Goal: Task Accomplishment & Management: Manage account settings

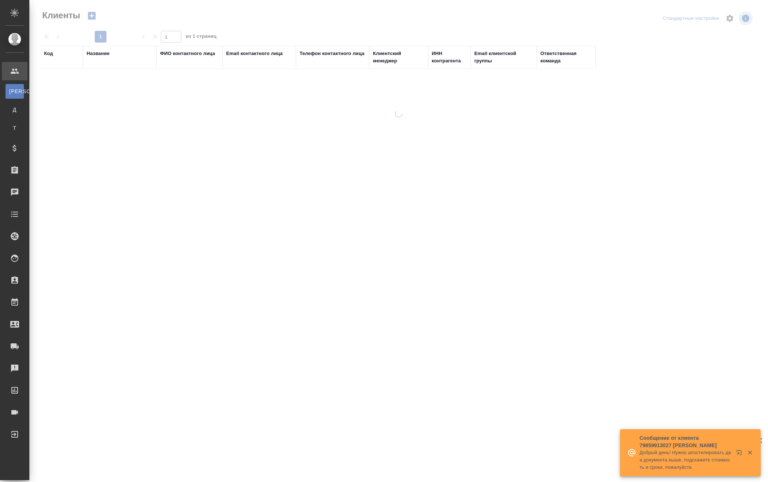
select select "RU"
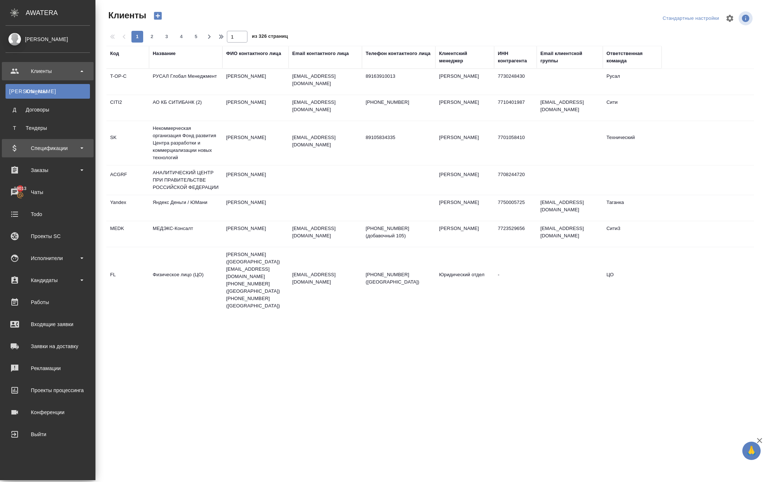
click at [51, 147] on div "Спецификации" at bounding box center [48, 148] width 84 height 11
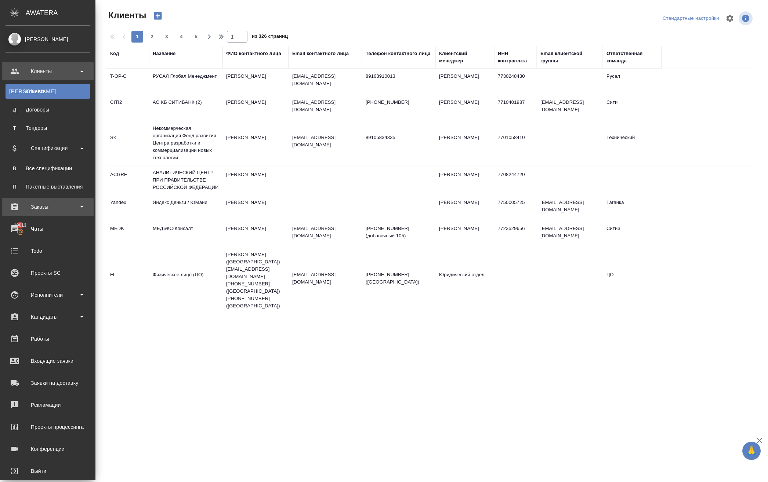
click at [66, 203] on div "Заказы" at bounding box center [48, 206] width 84 height 11
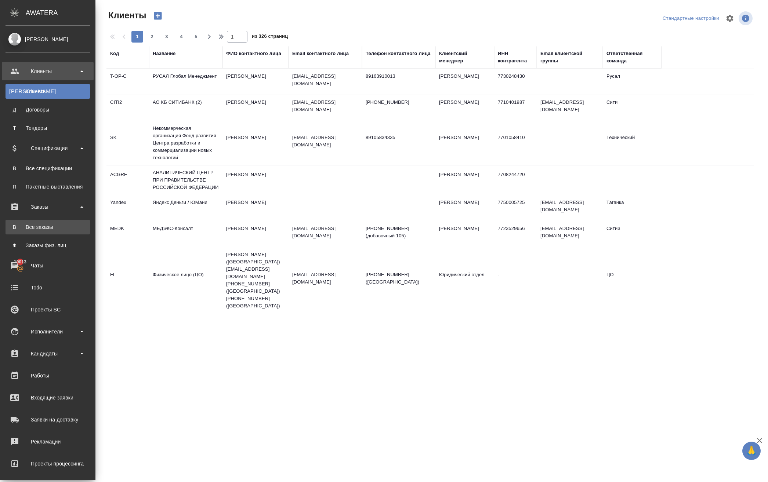
click at [57, 222] on link "В Все заказы" at bounding box center [48, 227] width 84 height 15
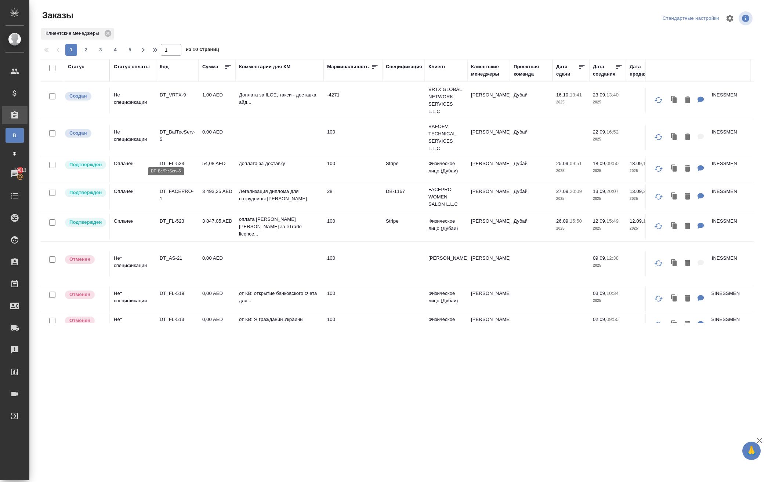
click at [172, 143] on p "DT_BafTecServ-5" at bounding box center [177, 135] width 35 height 15
click at [181, 145] on td "DT_BafTecServ-5" at bounding box center [177, 138] width 43 height 26
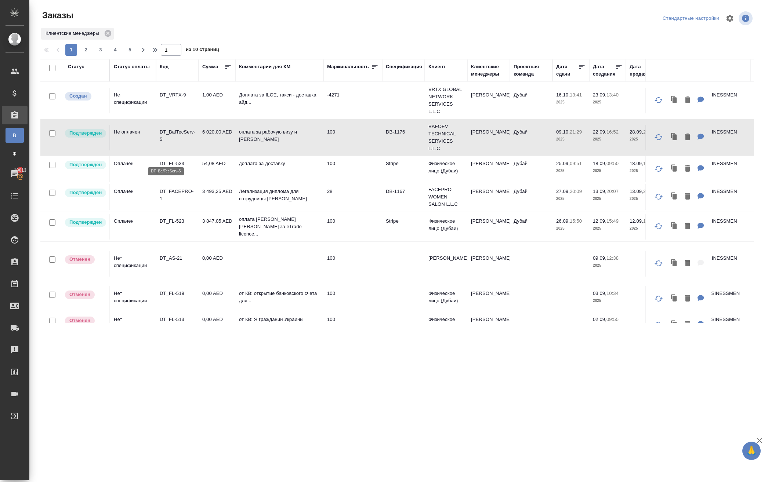
click at [183, 143] on p "DT_BafTecServ-5" at bounding box center [177, 135] width 35 height 15
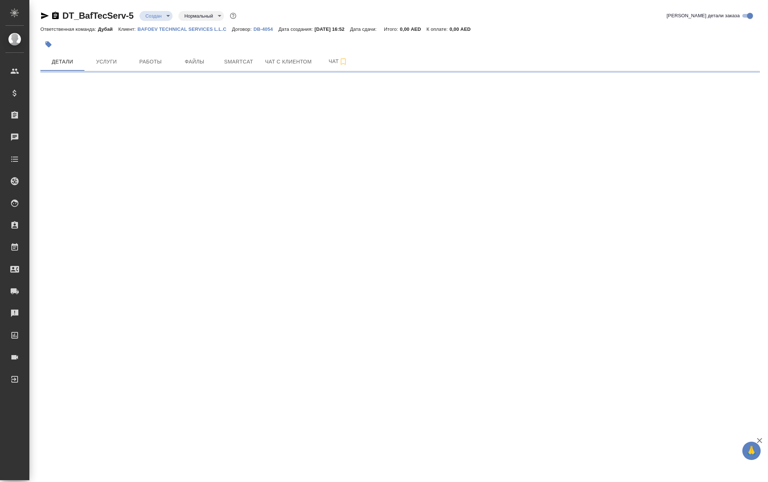
select select "RU"
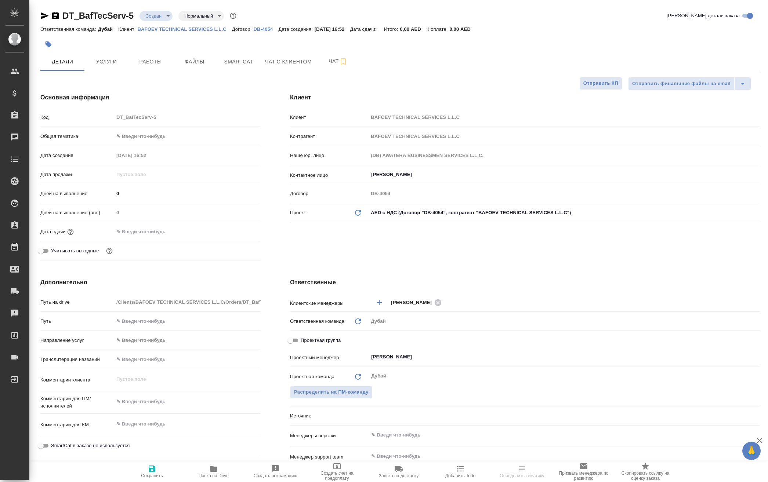
type textarea "x"
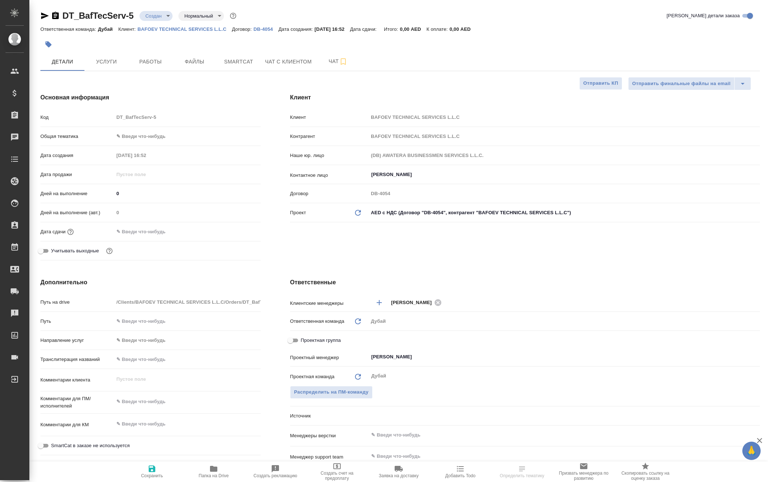
type textarea "x"
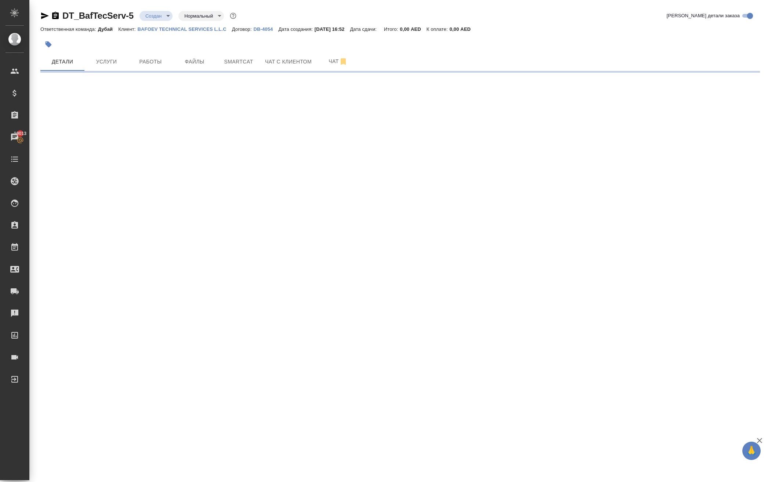
select select "RU"
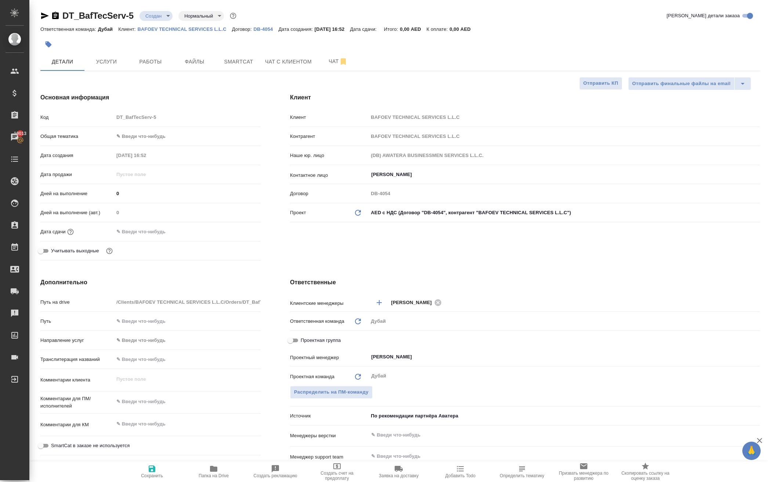
type textarea "x"
click at [199, 32] on p "BAFOEV TECHNICAL SERVICES L.L.C" at bounding box center [185, 29] width 94 height 6
type textarea "x"
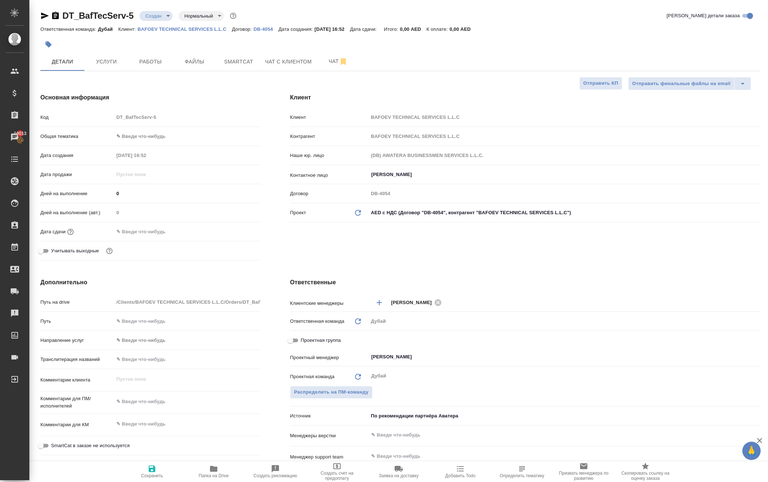
type textarea "x"
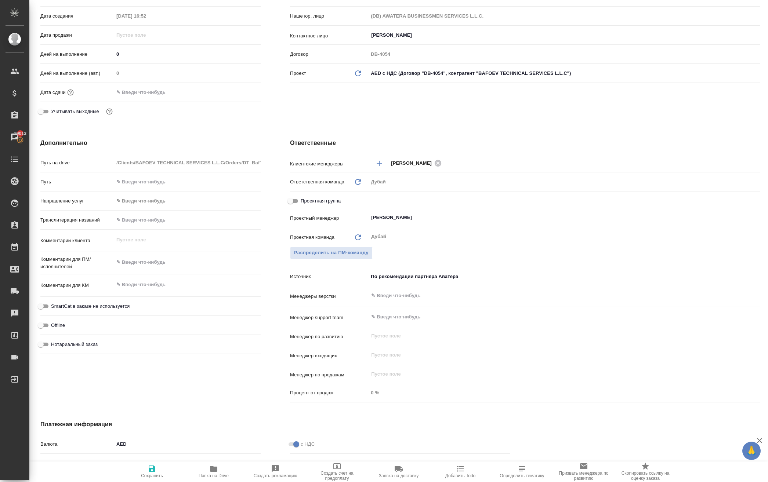
scroll to position [142, 0]
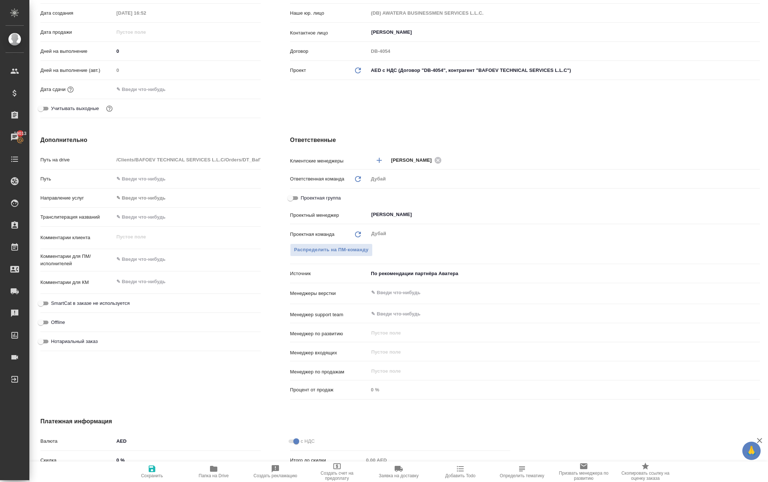
click at [142, 291] on div "x" at bounding box center [187, 282] width 147 height 16
type textarea "x"
type textarea "j"
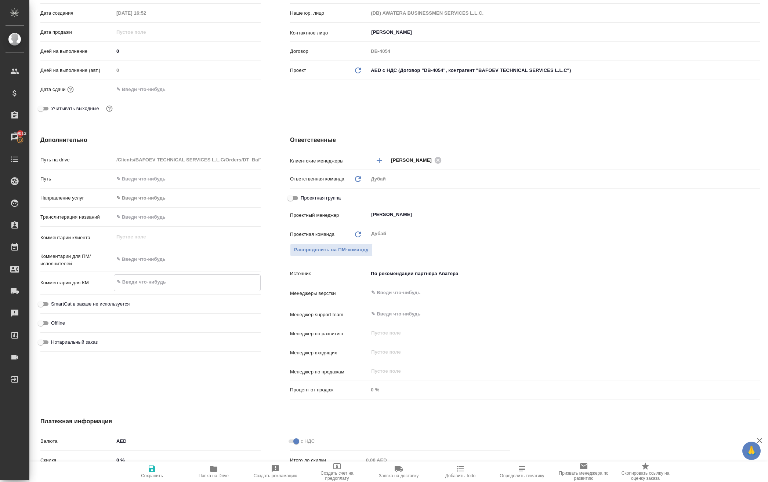
type textarea "x"
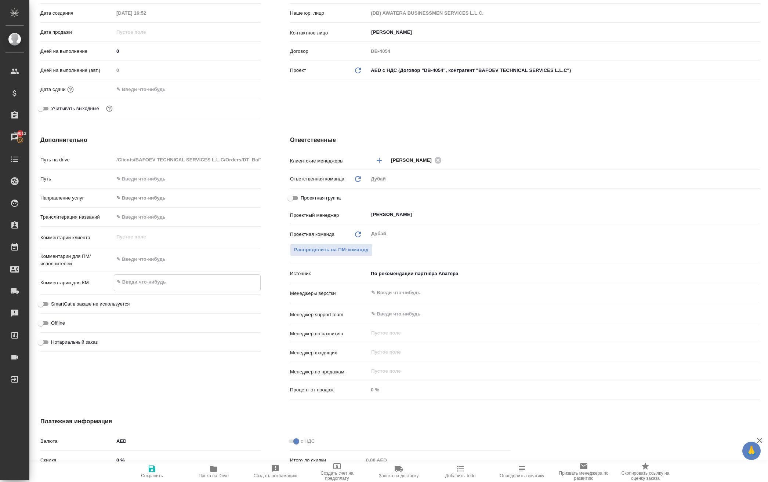
type textarea "x"
type textarea "о"
type textarea "x"
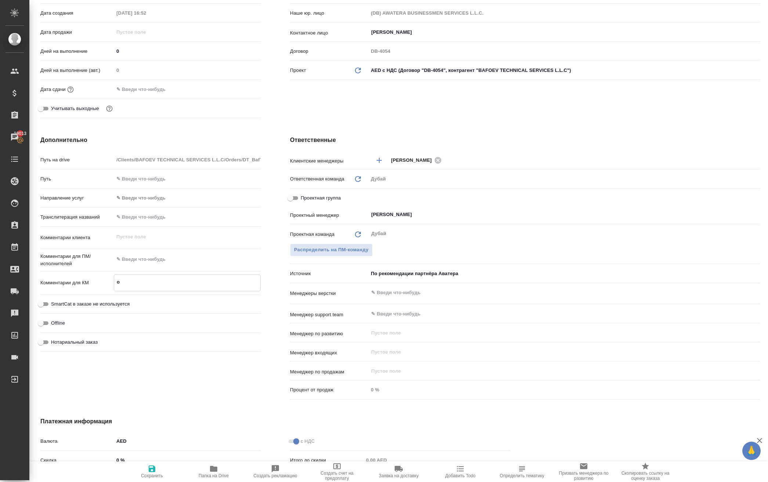
type textarea "оп"
type textarea "x"
type textarea "опл"
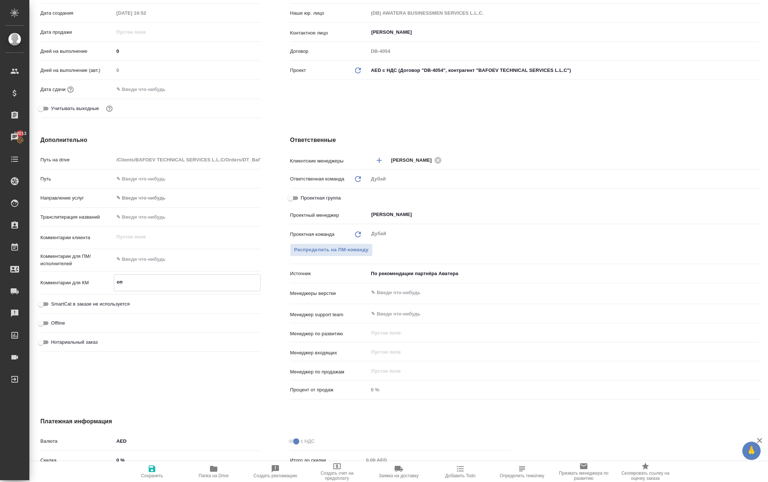
type textarea "x"
type textarea "опла"
type textarea "x"
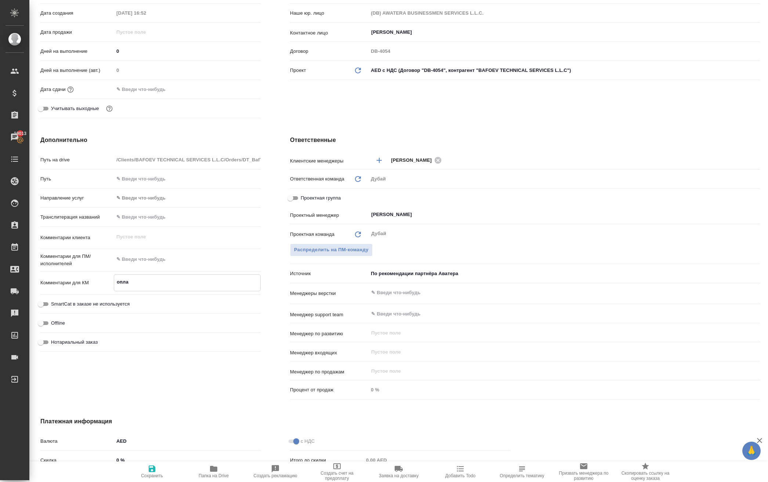
type textarea "x"
type textarea "оплат"
type textarea "x"
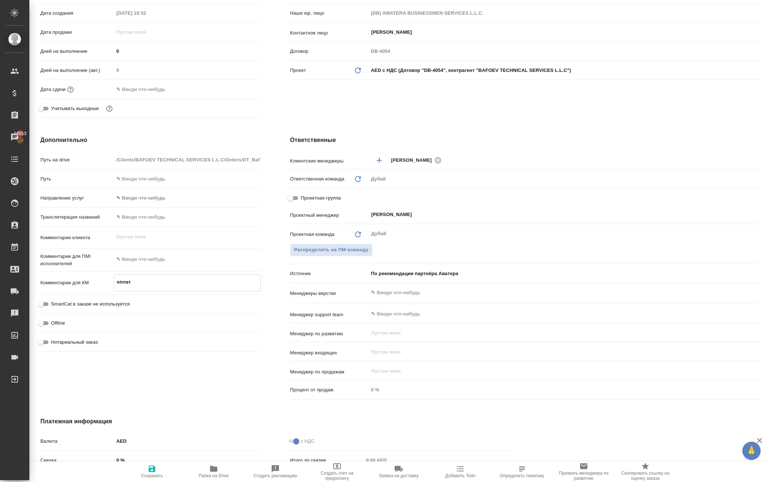
type textarea "x"
type textarea "оплата"
type textarea "x"
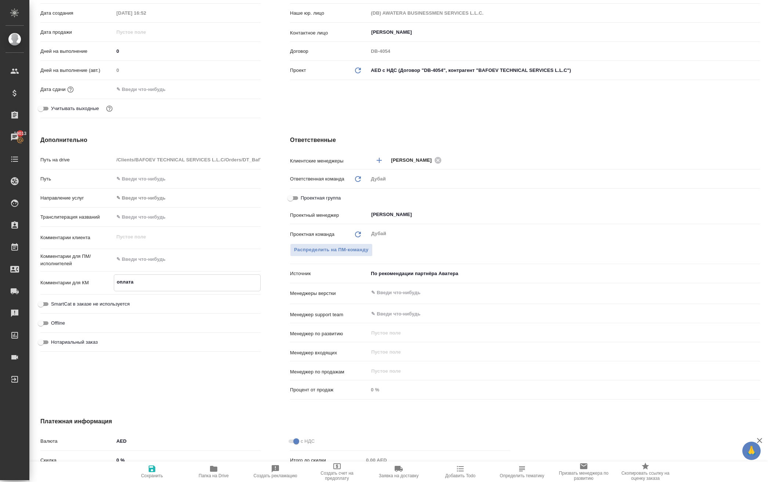
type textarea "оплата"
type textarea "x"
type textarea "оплата з"
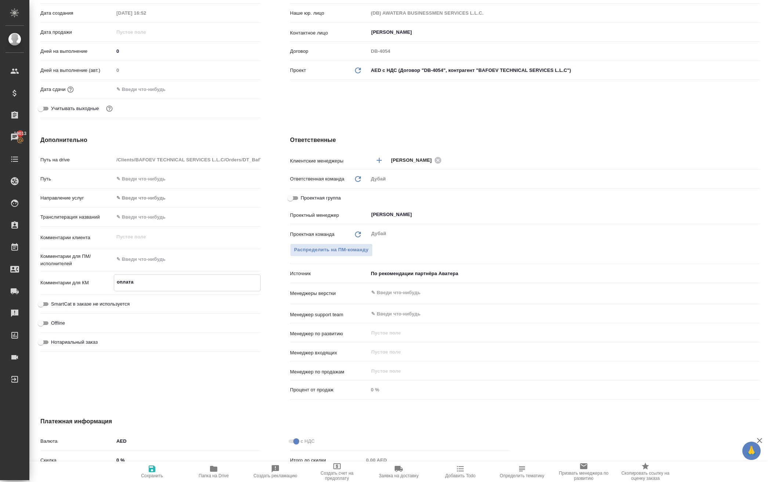
type textarea "x"
type textarea "оплата за"
type textarea "x"
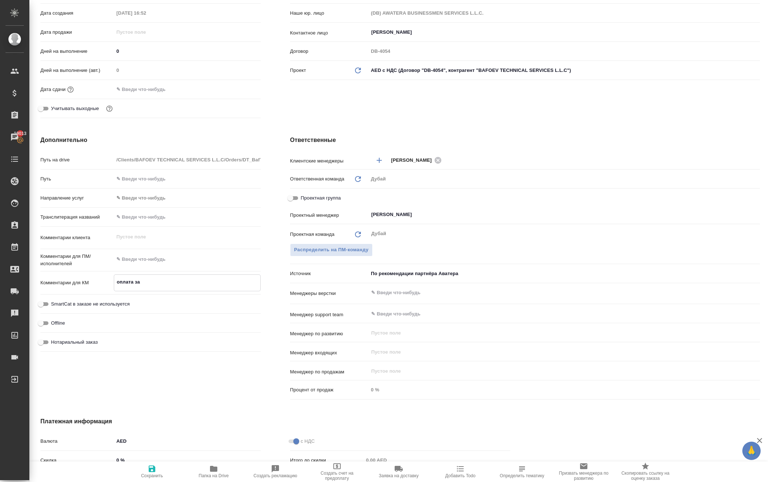
type textarea "x"
type textarea "оплата за"
type textarea "x"
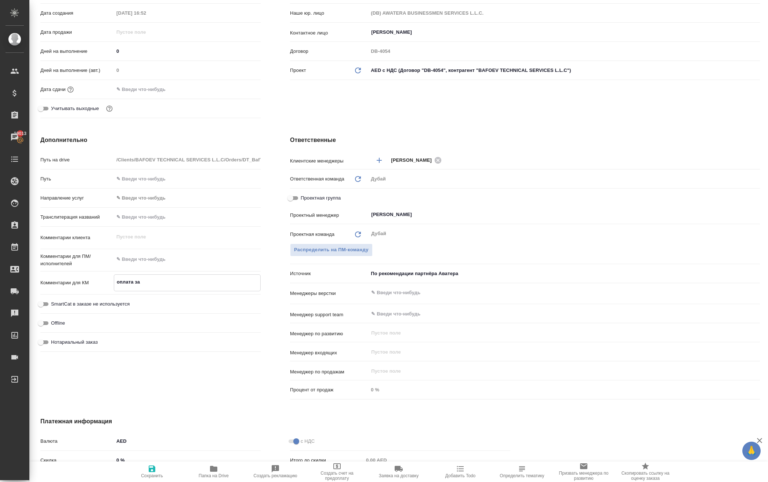
type textarea "x"
type textarea "оплата за р"
type textarea "x"
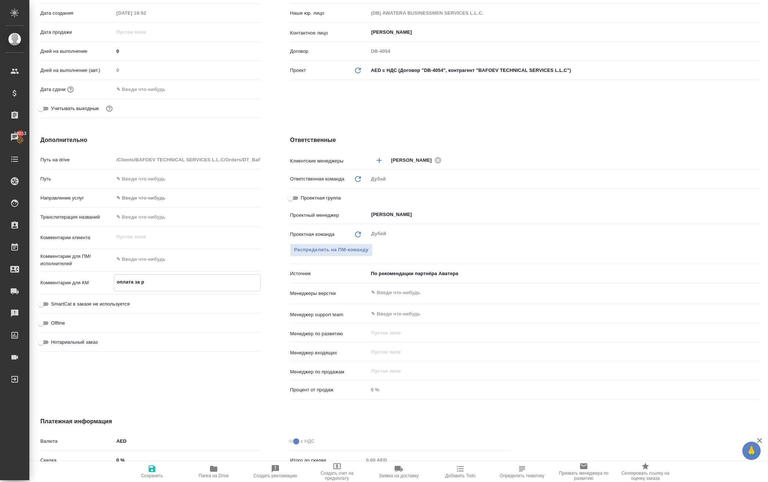
type textarea "оплата за ра"
type textarea "x"
type textarea "оплата за раб"
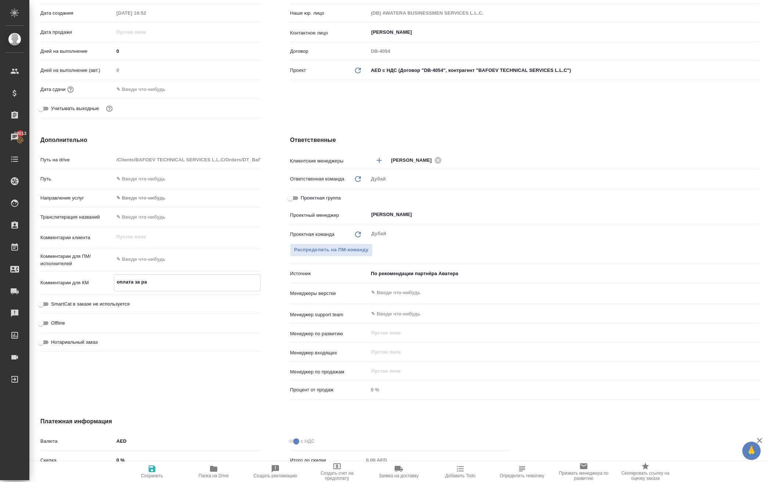
type textarea "x"
type textarea "оплата за рабо"
type textarea "x"
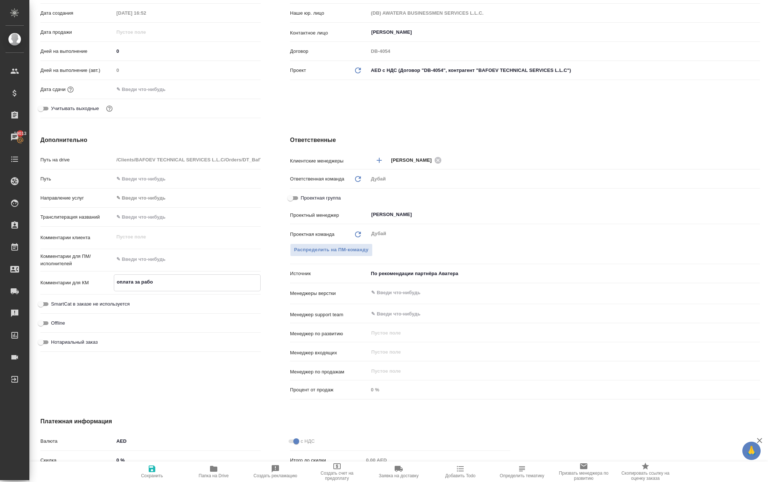
type textarea "x"
type textarea "оплата за рабоч"
type textarea "x"
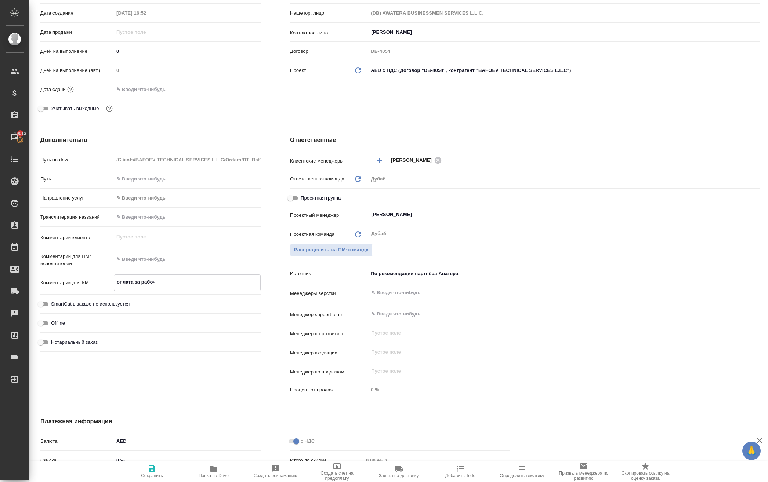
type textarea "x"
type textarea "оплата за рабочу"
type textarea "x"
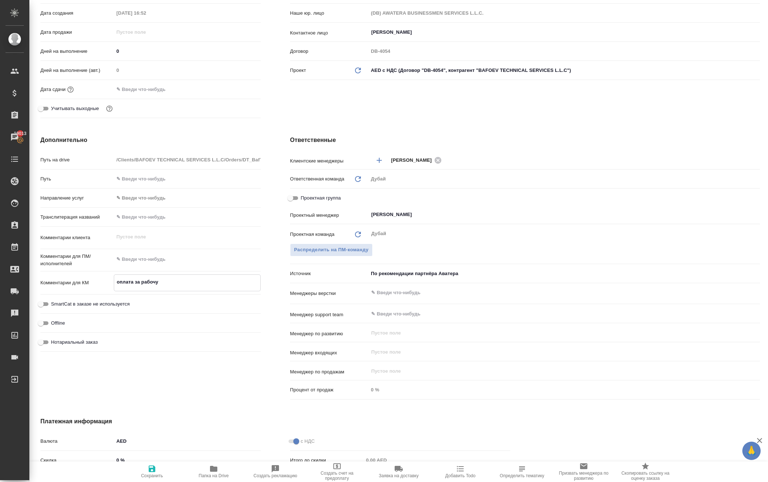
type textarea "оплата за рабочую"
type textarea "x"
type textarea "оплата за рабочую"
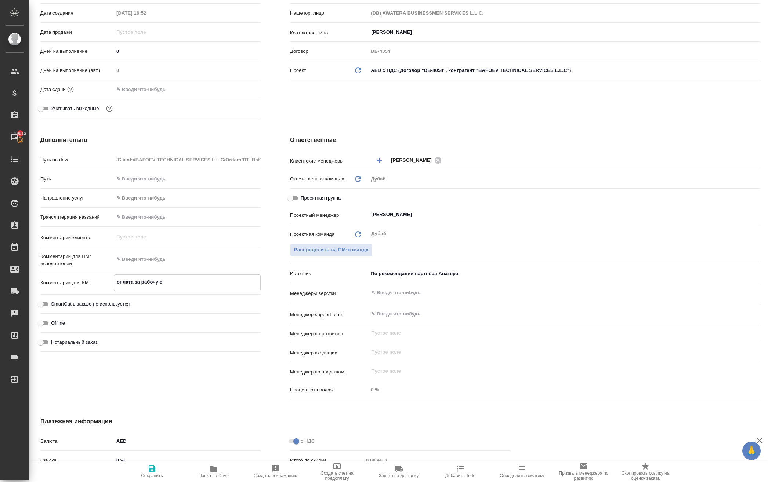
type textarea "x"
type textarea "оплата за рабочую в"
type textarea "x"
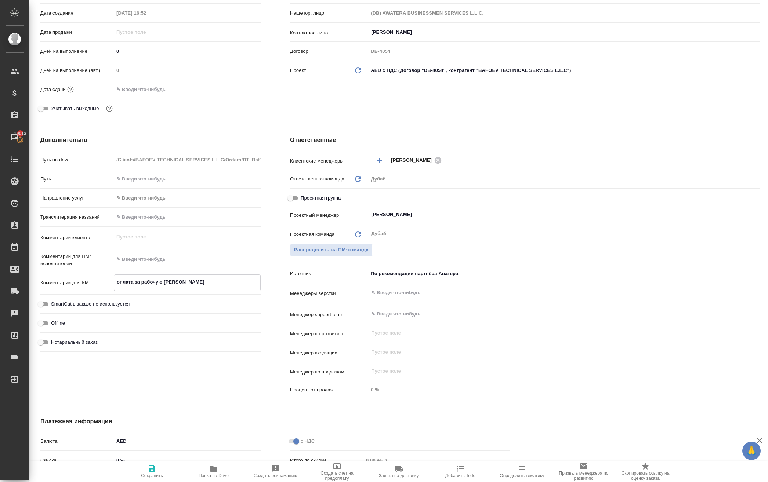
type textarea "x"
type textarea "оплата за рабочую ви"
type textarea "x"
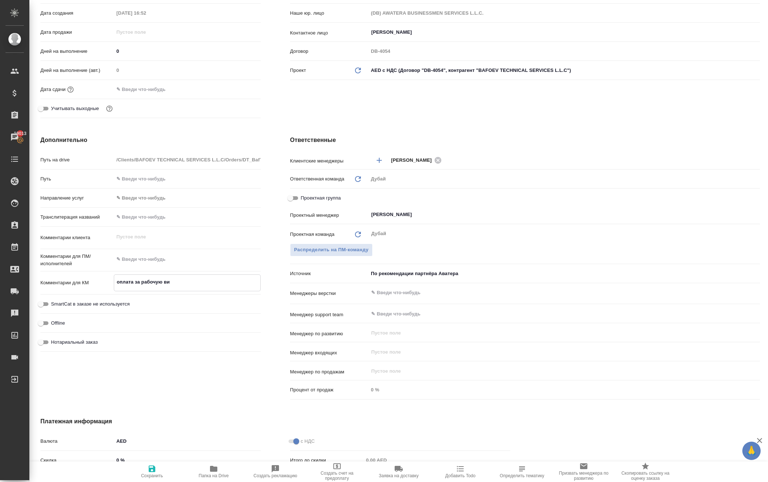
type textarea "x"
type textarea "оплата за рабочую виз"
type textarea "x"
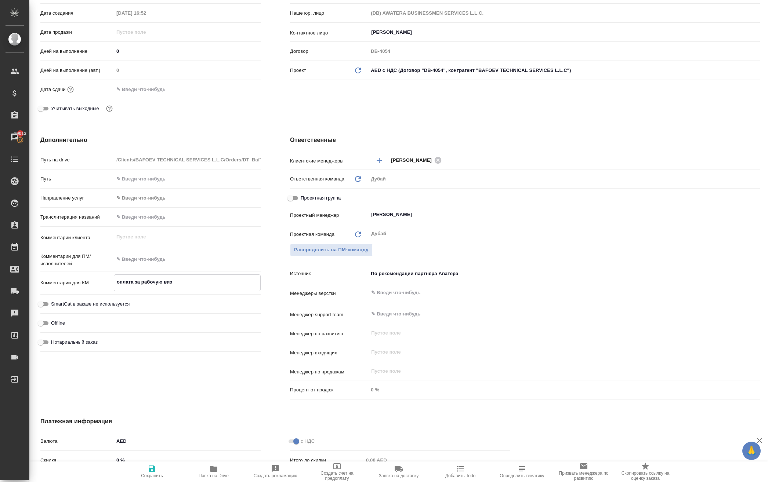
type textarea "оплата за рабочую визу"
type textarea "x"
type textarea "оплата за рабочую визу"
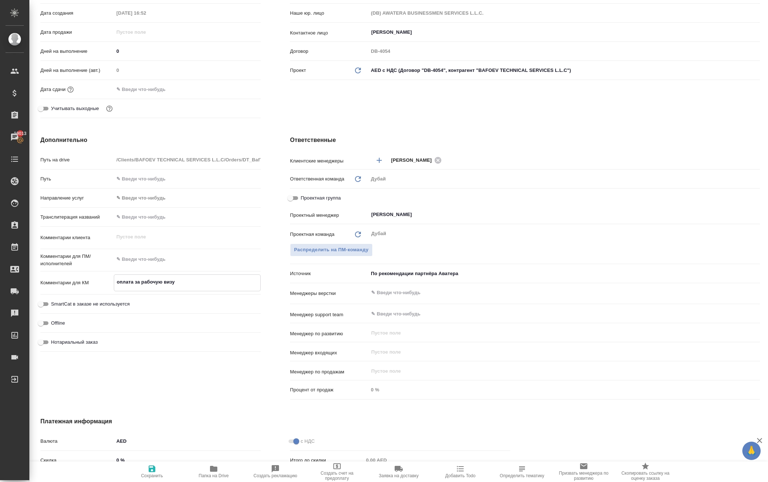
type textarea "x"
type textarea "оплата за рабочую визу И"
type textarea "x"
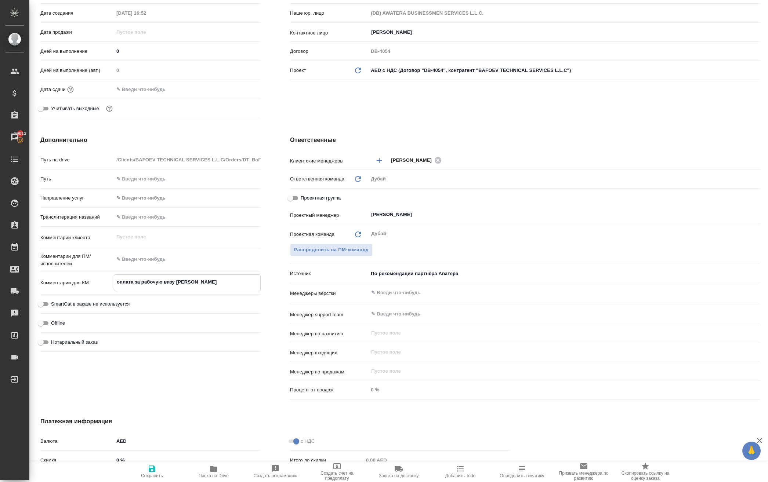
type textarea "x"
type textarea "оплата за рабочую визу Ил"
type textarea "x"
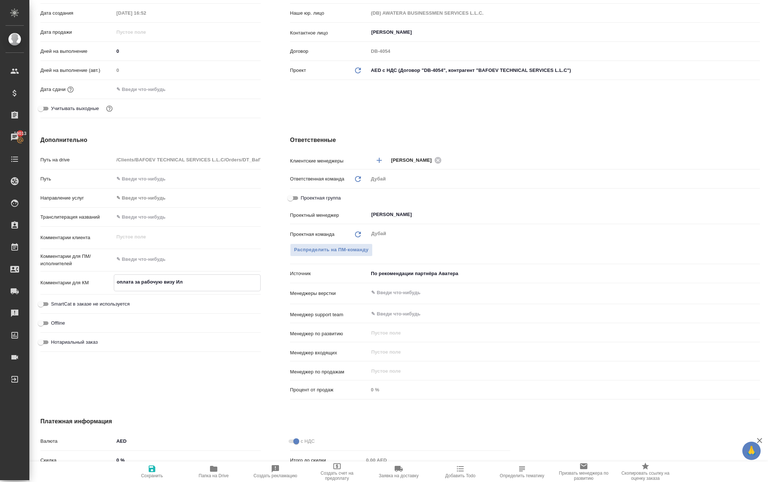
type textarea "x"
type textarea "оплата за рабочую визу Иль"
type textarea "x"
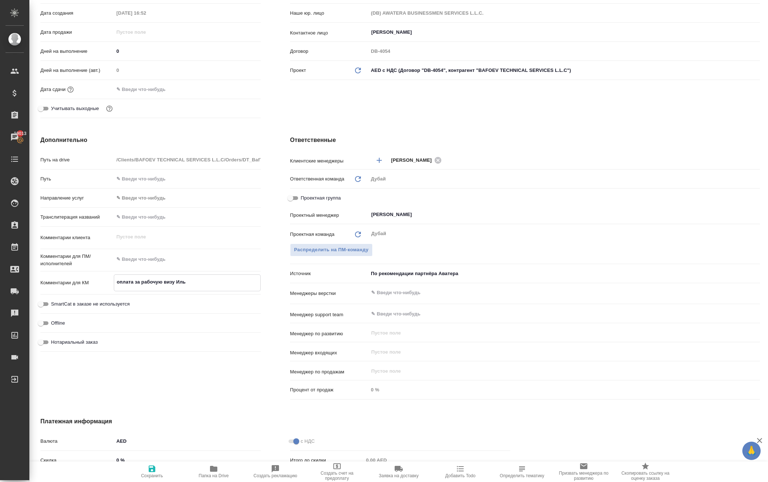
type textarea "оплата за рабочую визу Ильд"
type textarea "x"
type textarea "оплата за рабочую визу Ильда"
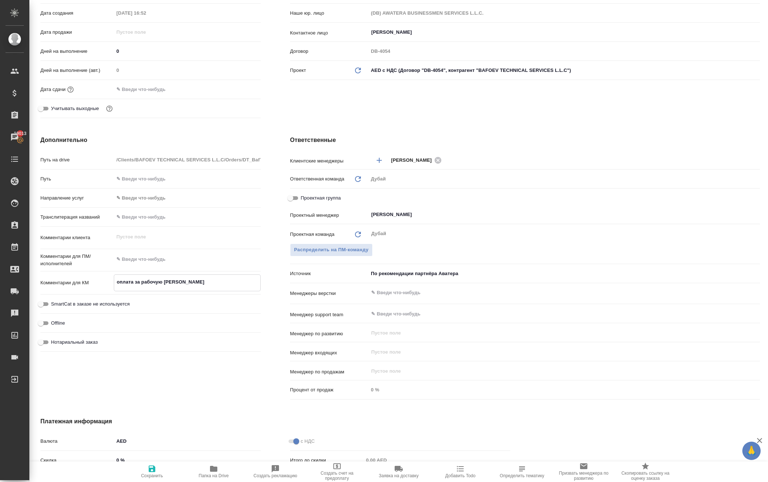
type textarea "x"
type textarea "оплата за рабочую визу Ильдар"
type textarea "x"
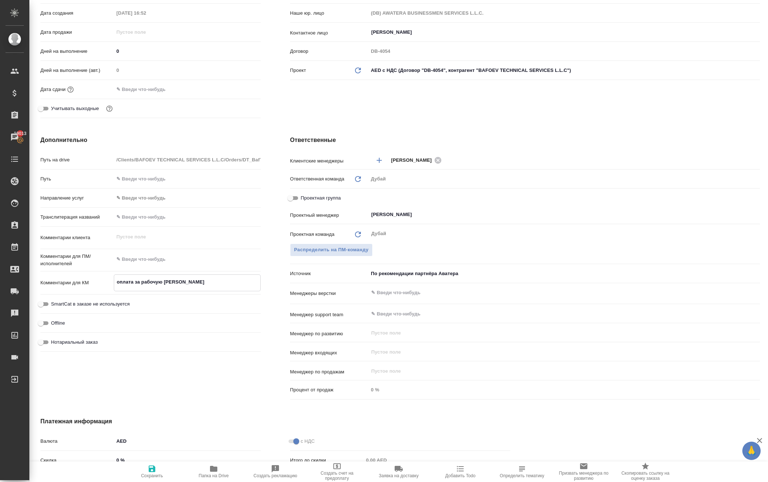
type textarea "оплата за рабочую визу Ильдар"
type textarea "x"
click at [154, 472] on icon "button" at bounding box center [152, 469] width 7 height 7
type textarea "x"
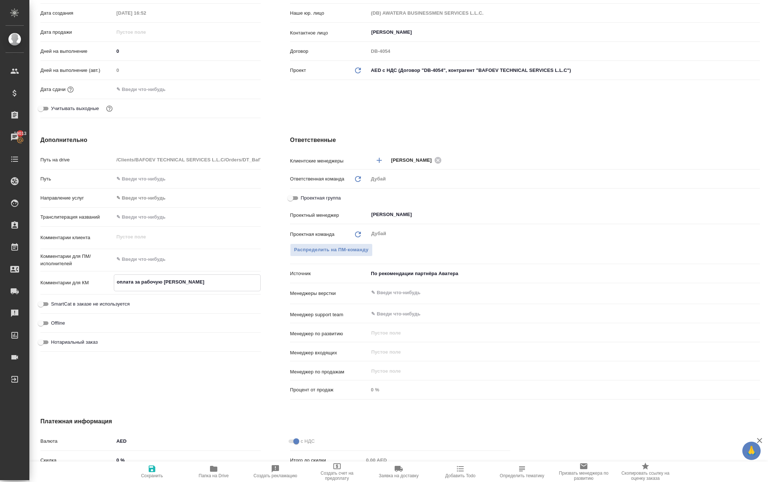
type textarea "x"
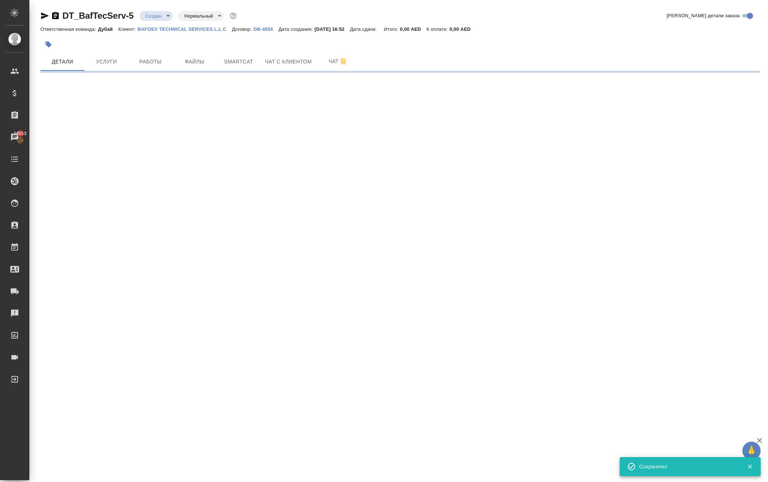
select select "RU"
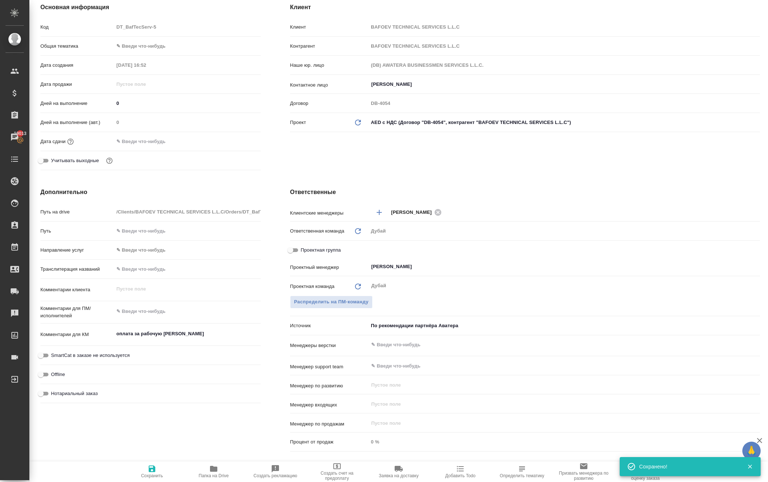
type textarea "x"
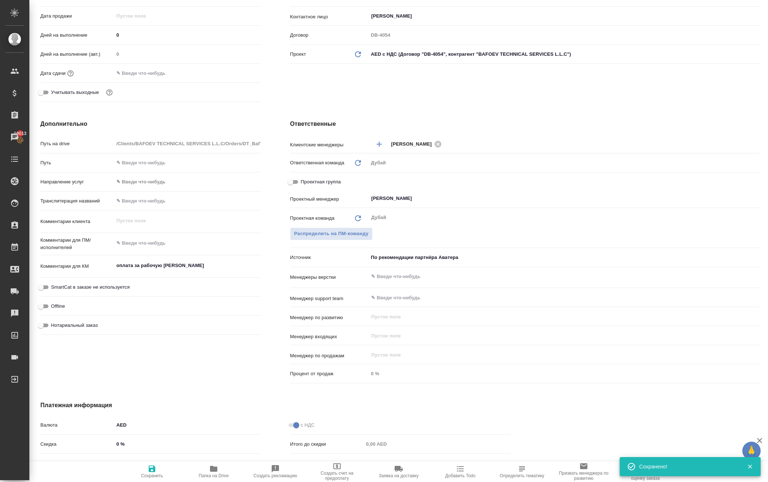
scroll to position [211, 0]
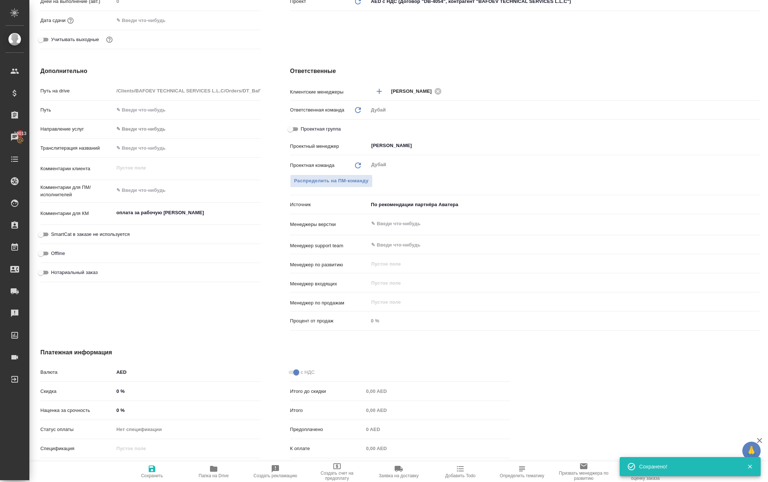
type textarea "x"
click at [225, 219] on textarea "оплата за рабочую визу Ильдар" at bounding box center [187, 213] width 147 height 12
click at [197, 219] on textarea "оплата за рабочую визу Ильдар" at bounding box center [187, 213] width 146 height 12
type textarea "x"
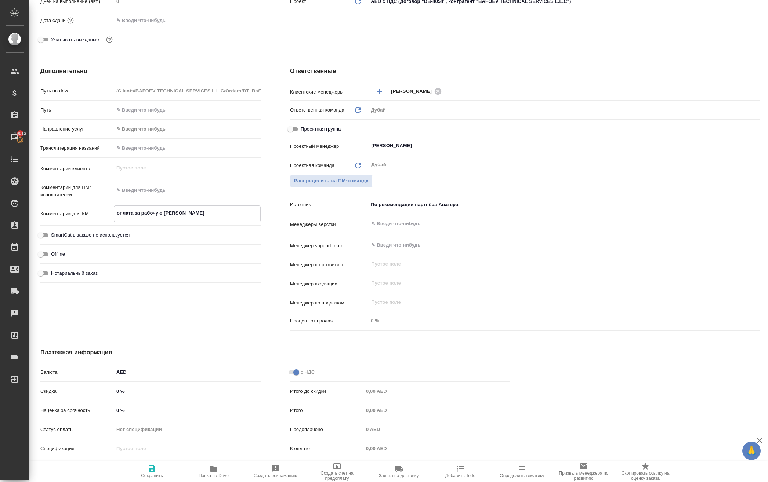
type textarea "оплата за рабочую визу Ильдар"
type textarea "x"
type textarea "оплата за рабочую визу и Ильдар"
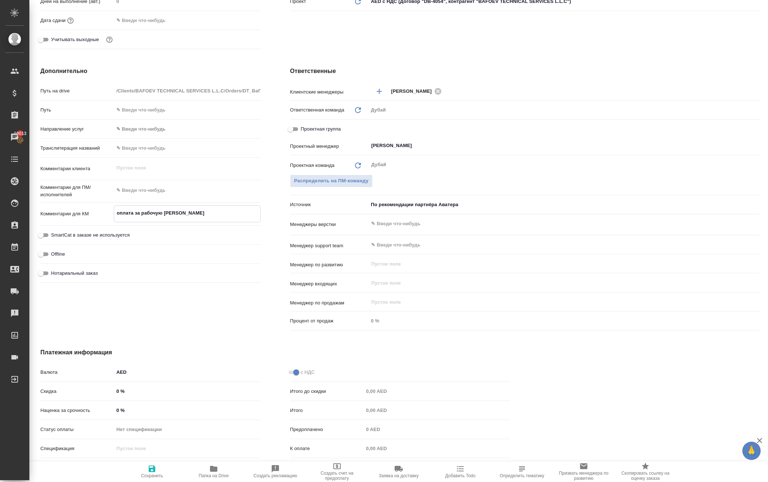
type textarea "x"
type textarea "оплата за рабочую визу и Ильдар"
type textarea "x"
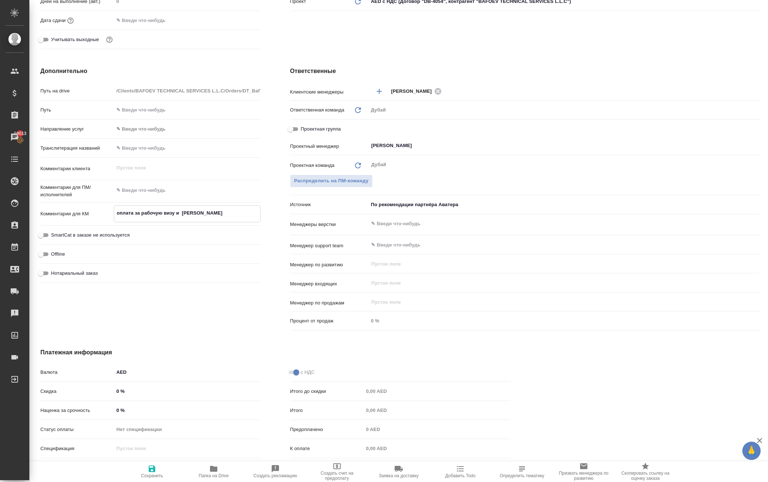
type textarea "x"
type textarea "оплата за рабочую визу и I Ильдар"
type textarea "x"
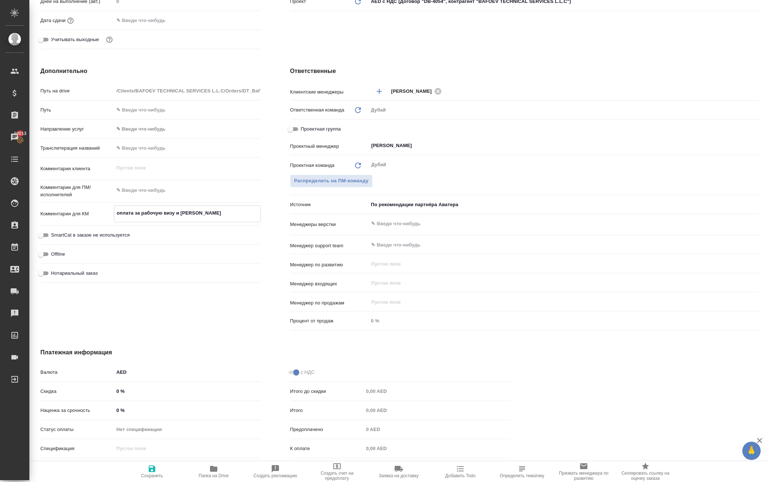
type textarea "x"
type textarea "оплата за рабочую визу и IL Ильдар"
type textarea "x"
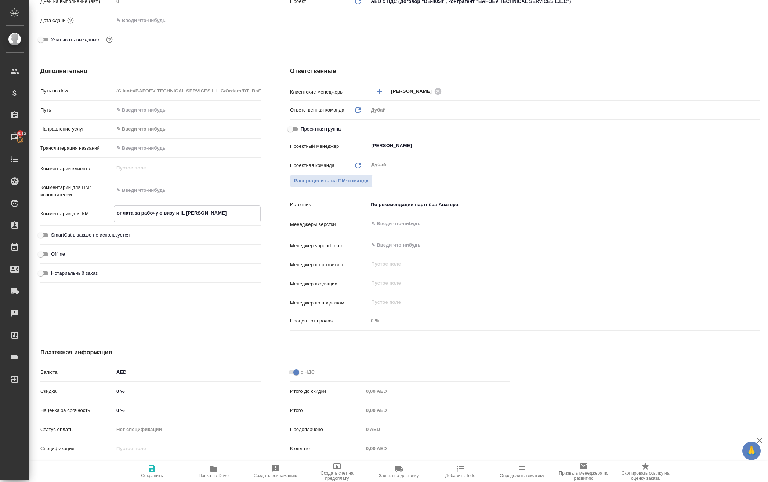
type textarea "оплата за рабочую визу и ILO Ильдар"
type textarea "x"
type textarea "оплата за рабочую визу и [PERSON_NAME]"
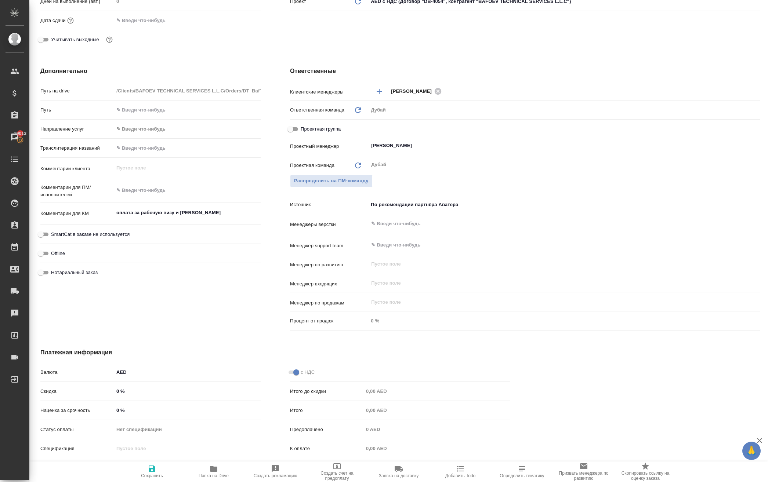
type textarea "x"
type textarea "оплата за рабочую визу и [PERSON_NAME]"
type textarea "x"
click at [150, 468] on icon "button" at bounding box center [152, 469] width 7 height 7
type textarea "x"
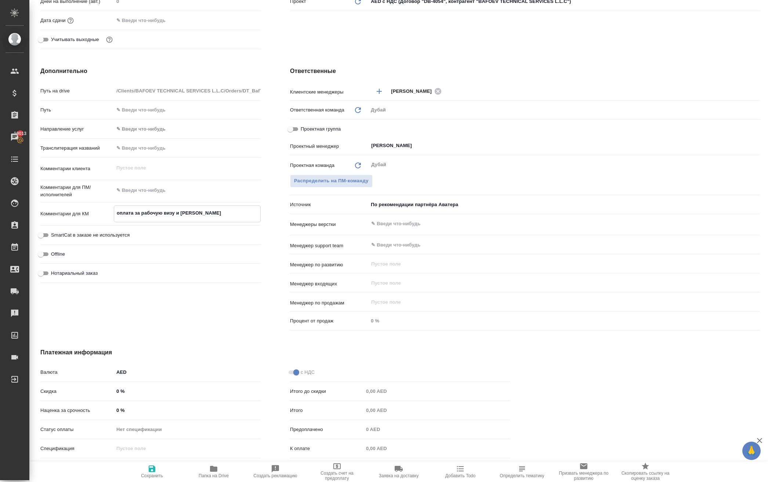
type textarea "x"
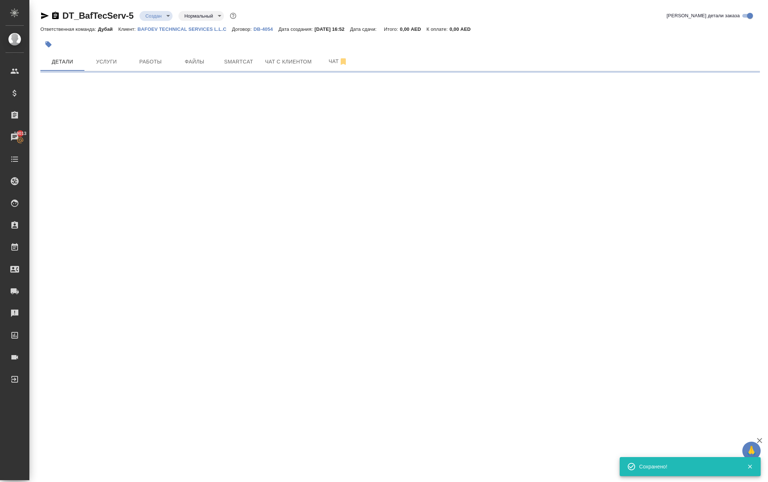
scroll to position [0, 0]
select select "RU"
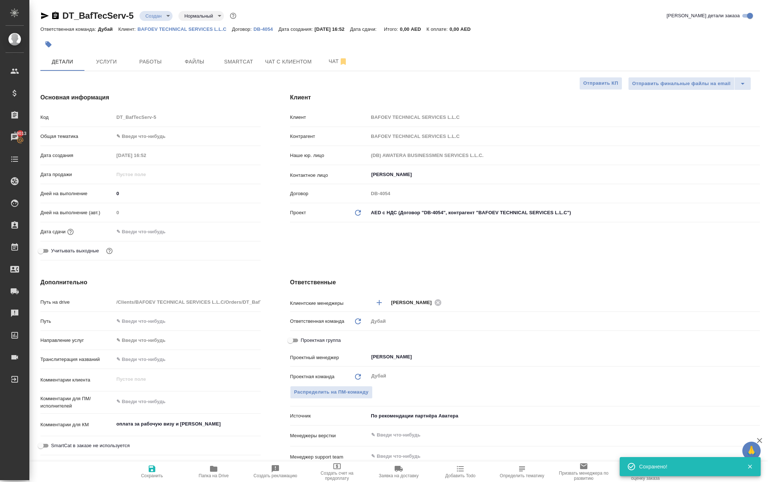
type textarea "x"
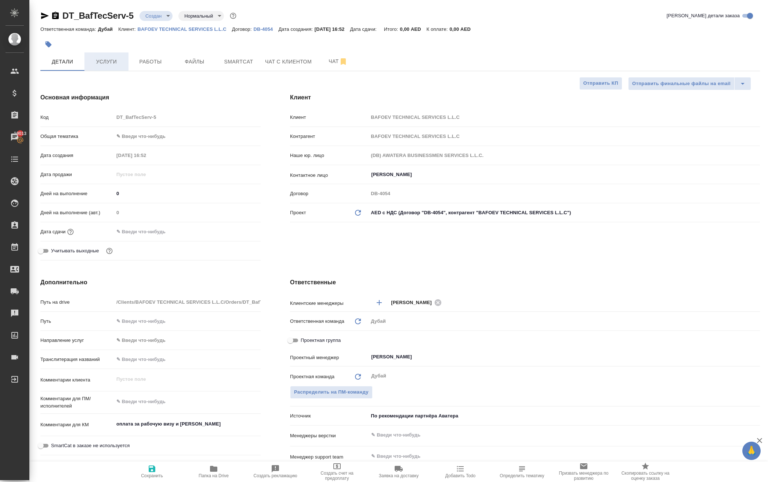
click at [112, 66] on span "Услуги" at bounding box center [106, 61] width 35 height 9
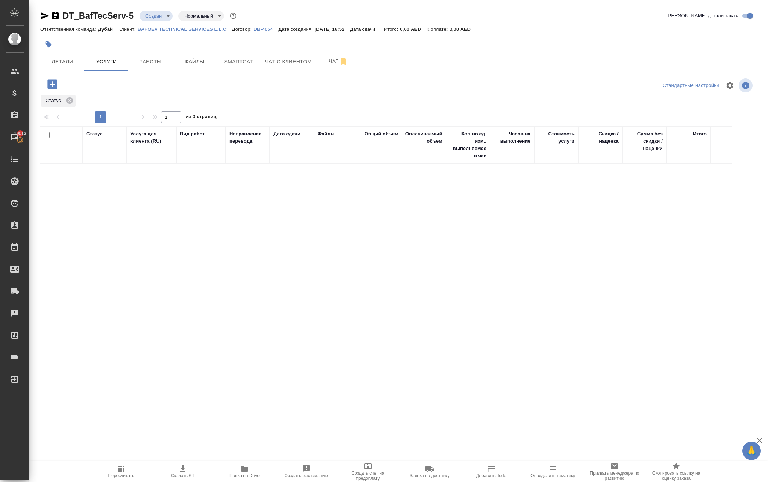
click at [57, 89] on icon "button" at bounding box center [52, 84] width 10 height 10
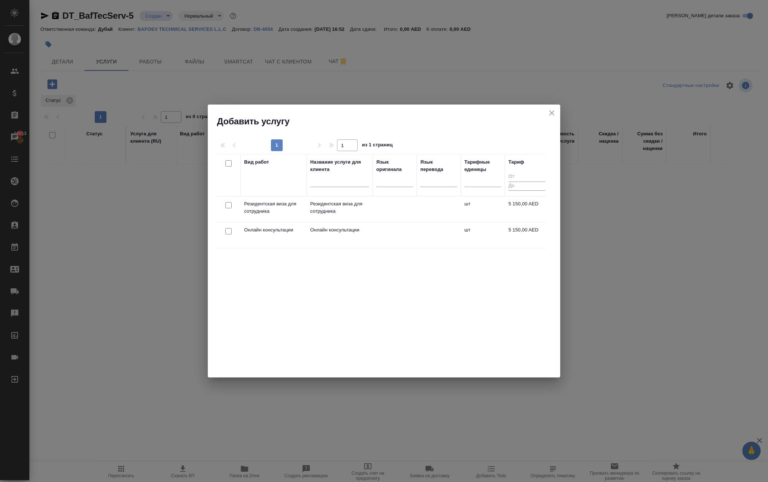
click at [232, 237] on div at bounding box center [228, 231] width 17 height 10
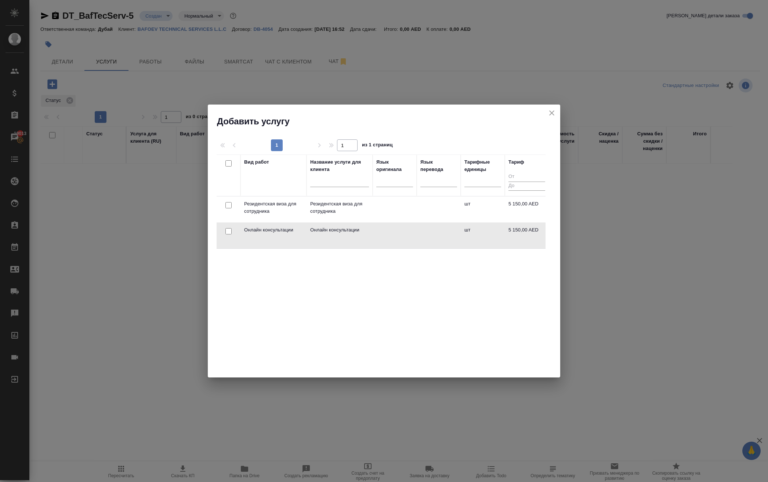
click at [230, 234] on input "checkbox" at bounding box center [228, 231] width 6 height 6
checkbox input "true"
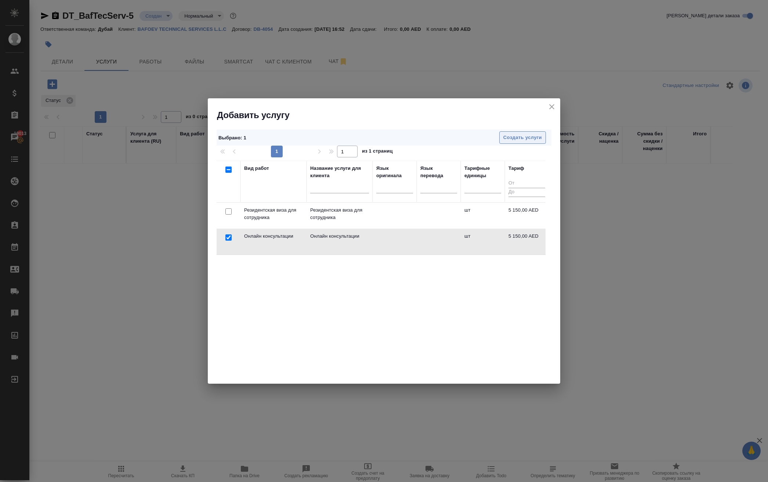
click at [516, 139] on span "Создать услуги" at bounding box center [522, 138] width 39 height 8
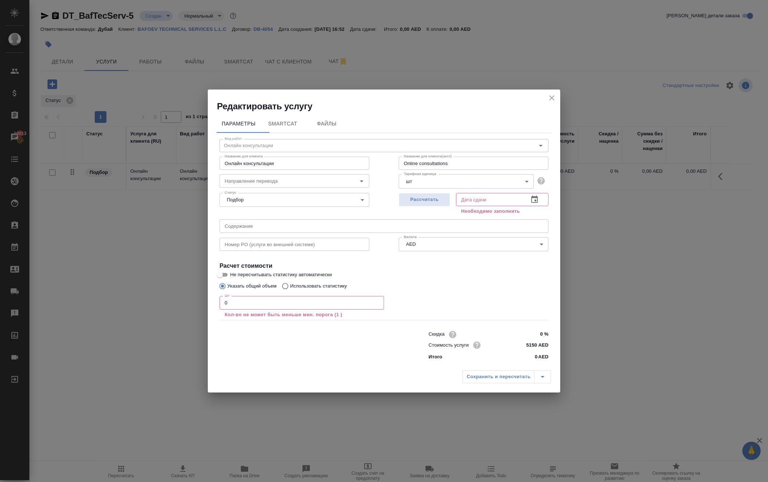
click at [547, 94] on icon "close" at bounding box center [551, 98] width 9 height 9
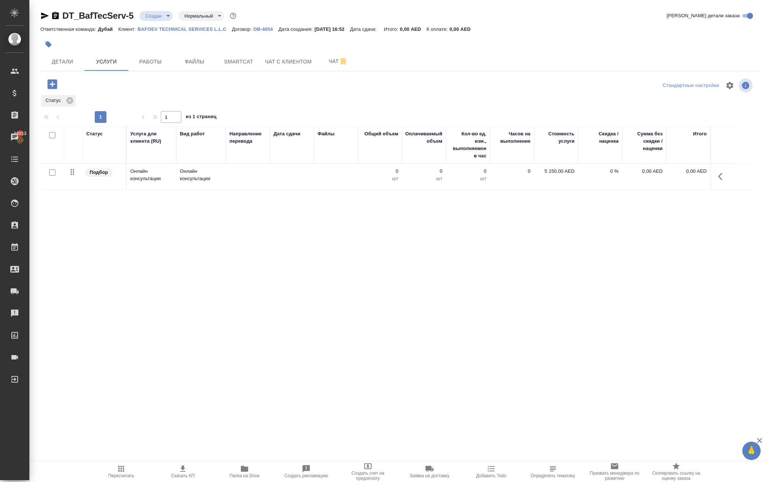
click at [55, 89] on icon "button" at bounding box center [52, 84] width 10 height 10
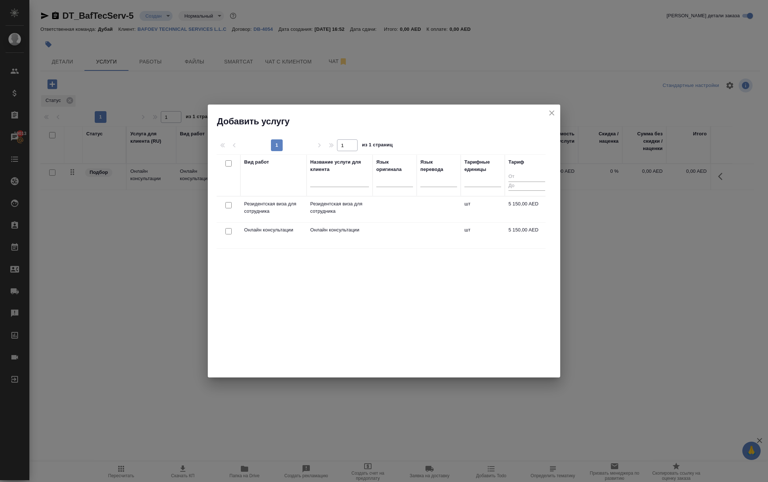
click at [229, 208] on input "checkbox" at bounding box center [228, 205] width 6 height 6
checkbox input "true"
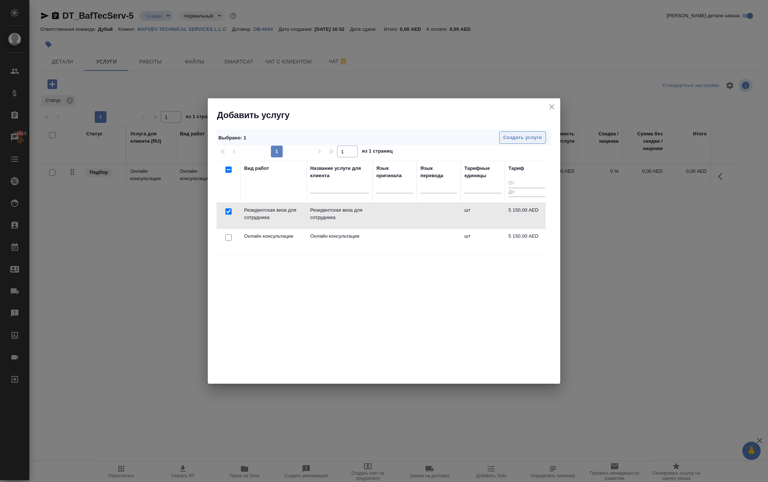
click at [509, 138] on span "Создать услуги" at bounding box center [522, 138] width 39 height 8
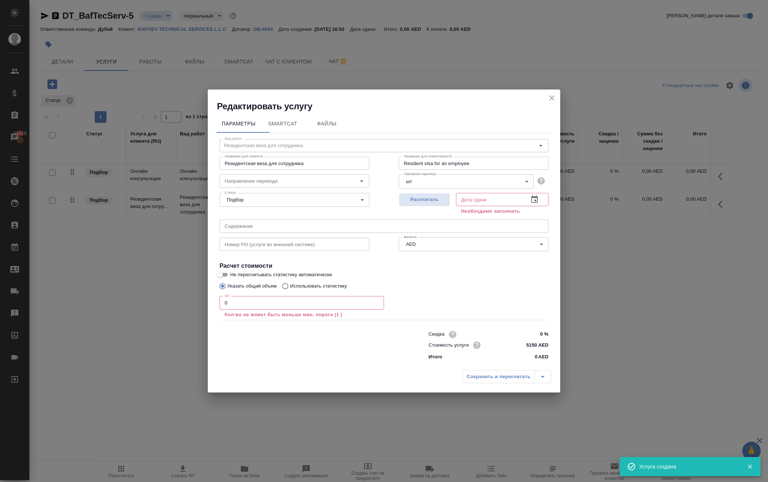
click at [463, 157] on input "Resident visa for an employee" at bounding box center [473, 163] width 150 height 13
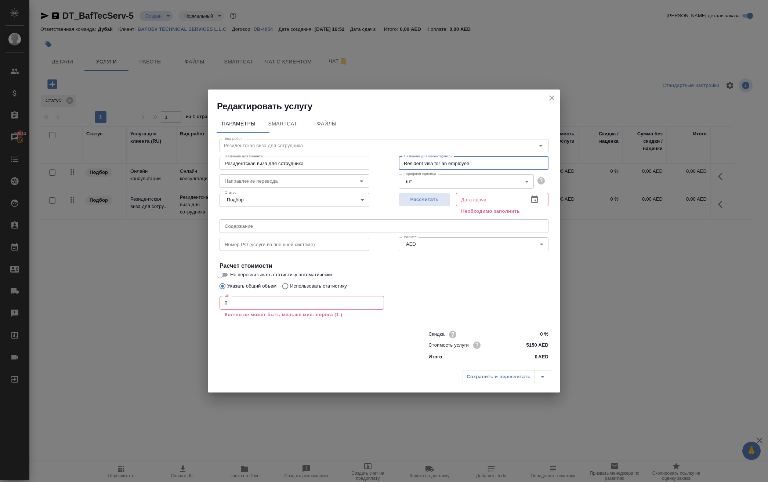
click at [536, 196] on icon "button" at bounding box center [534, 199] width 7 height 7
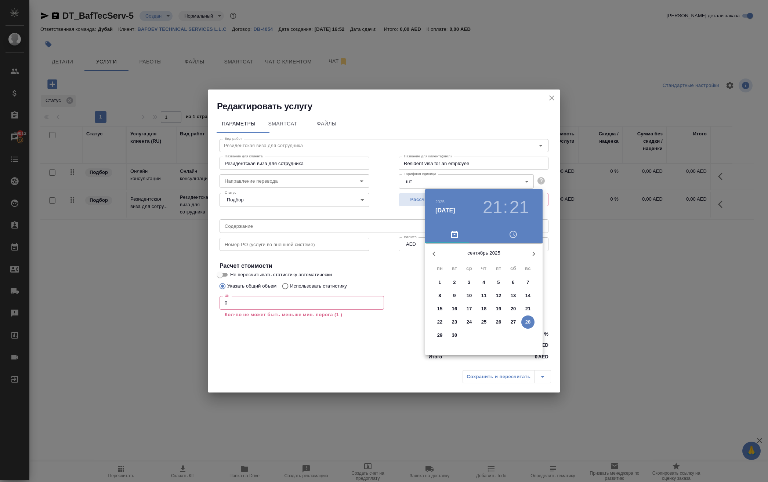
click at [532, 258] on icon "button" at bounding box center [533, 253] width 9 height 9
click at [478, 302] on button "9" at bounding box center [483, 295] width 13 height 13
type input "09.10.2025 21:21"
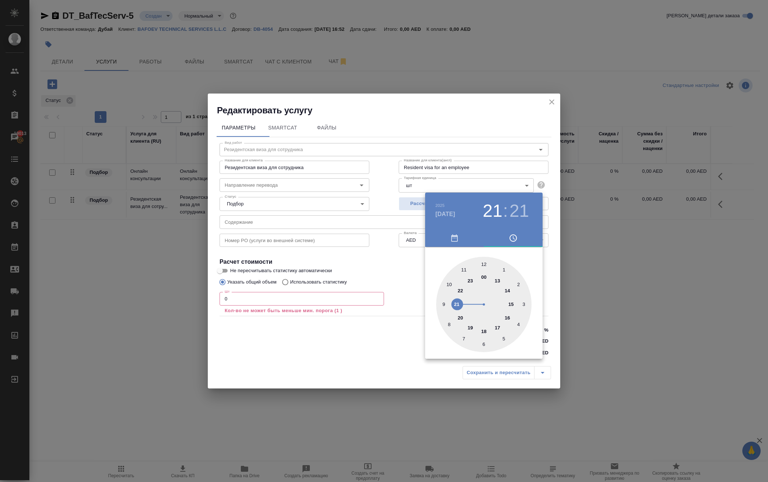
click at [382, 323] on div at bounding box center [384, 241] width 768 height 482
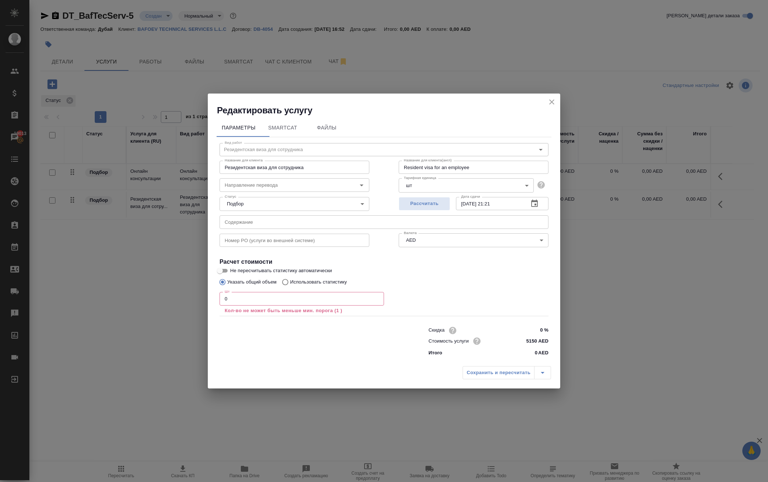
click at [343, 294] on input "0" at bounding box center [301, 298] width 164 height 13
type input "1"
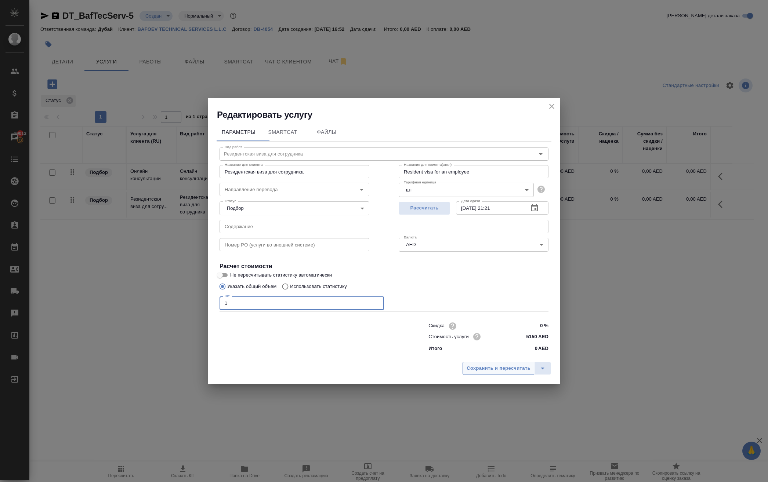
click at [466, 373] on span "Сохранить и пересчитать" at bounding box center [498, 368] width 64 height 8
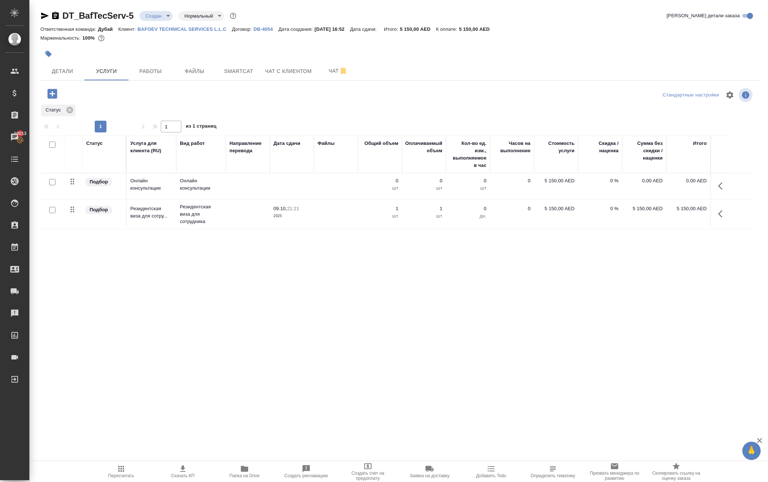
click at [57, 98] on icon "button" at bounding box center [52, 94] width 10 height 10
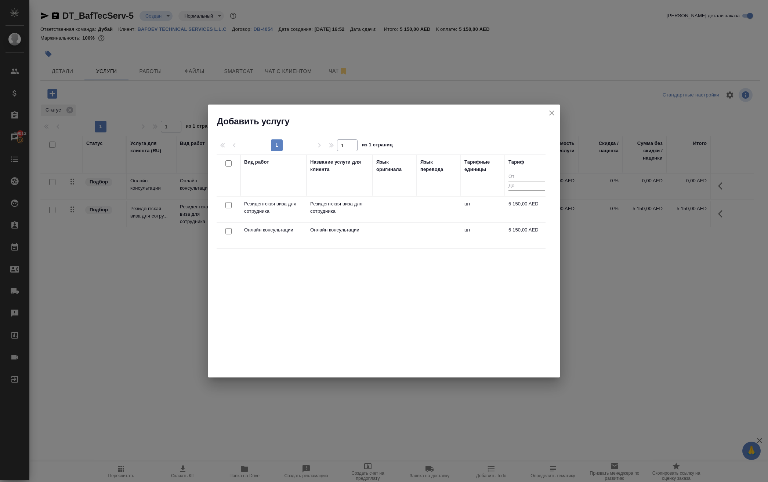
click at [547, 114] on icon "close" at bounding box center [551, 113] width 9 height 9
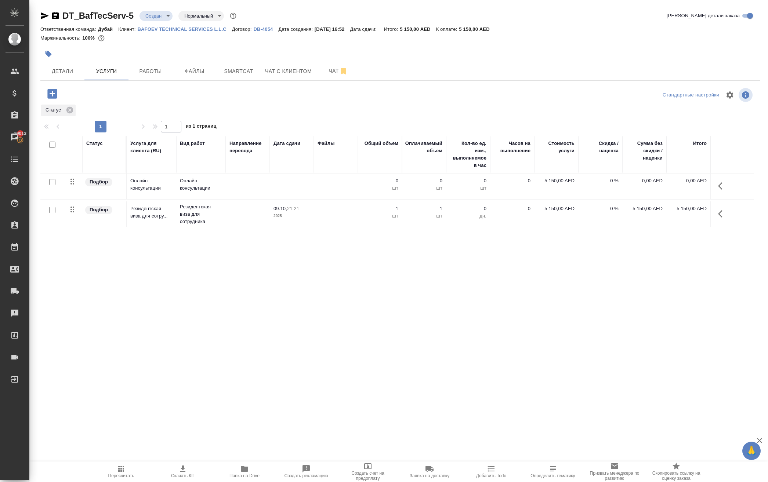
click at [718, 190] on icon "button" at bounding box center [722, 186] width 9 height 9
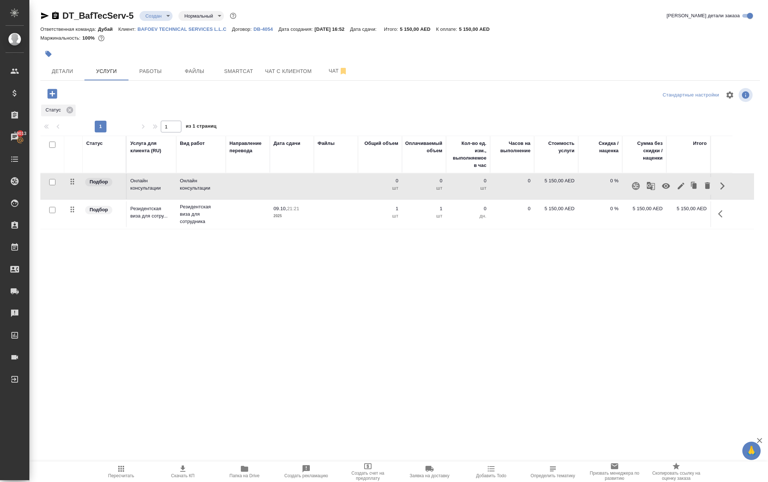
click at [570, 294] on div "Статус Услуга для клиента (RU) Вид работ Направление перевода Дата сдачи Файлы …" at bounding box center [396, 215] width 713 height 158
click at [718, 190] on icon "button" at bounding box center [722, 186] width 9 height 9
click at [677, 189] on icon "button" at bounding box center [680, 186] width 7 height 7
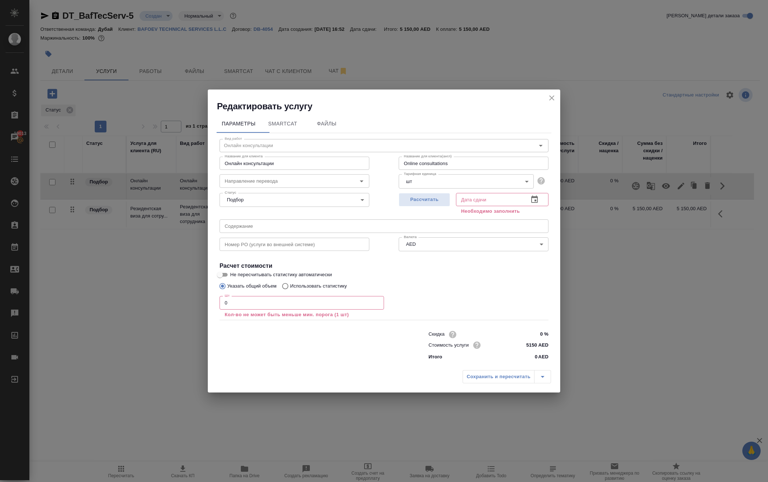
click at [547, 94] on icon "close" at bounding box center [551, 98] width 9 height 9
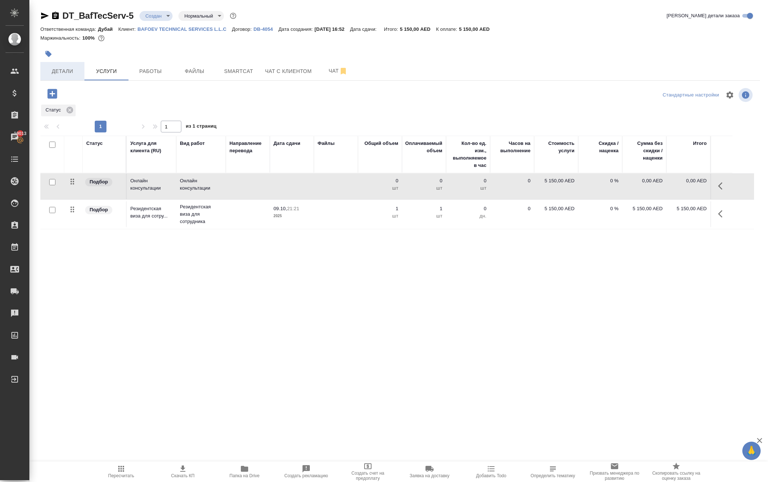
click at [67, 80] on button "Детали" at bounding box center [62, 71] width 44 height 18
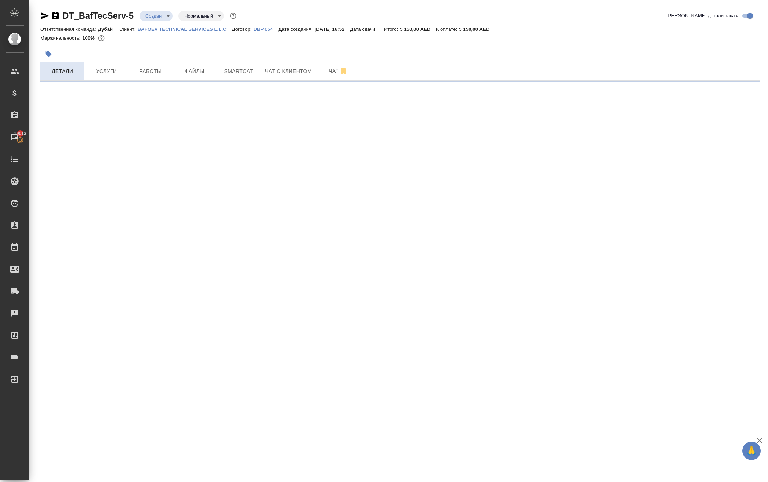
click at [61, 76] on span "Детали" at bounding box center [62, 71] width 35 height 9
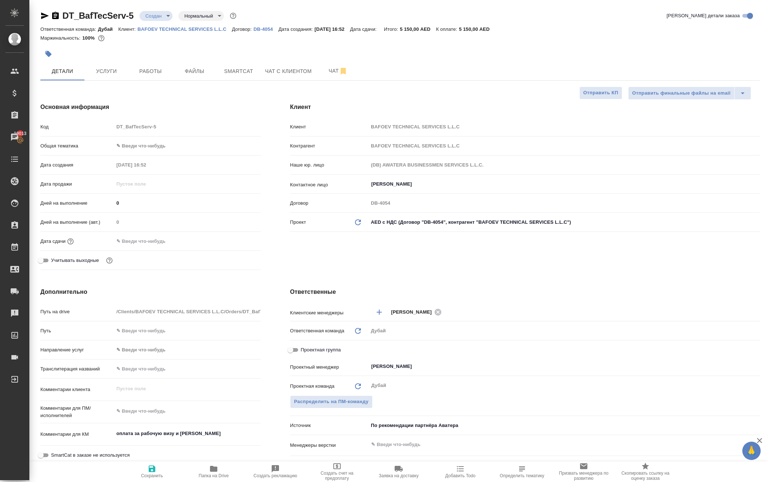
click at [149, 180] on body "🙏 .cls-1 fill:#fff; AWATERA Solokha Petro Клиенты Спецификации Заказы 19013 Чат…" at bounding box center [384, 241] width 768 height 482
click at [144, 158] on div at bounding box center [384, 241] width 768 height 482
click at [138, 183] on body "🙏 .cls-1 fill:#fff; AWATERA Solokha Petro Клиенты Спецификации Заказы 19013 Чат…" at bounding box center [384, 241] width 768 height 482
click at [145, 226] on li "Общая Тематика" at bounding box center [187, 228] width 147 height 12
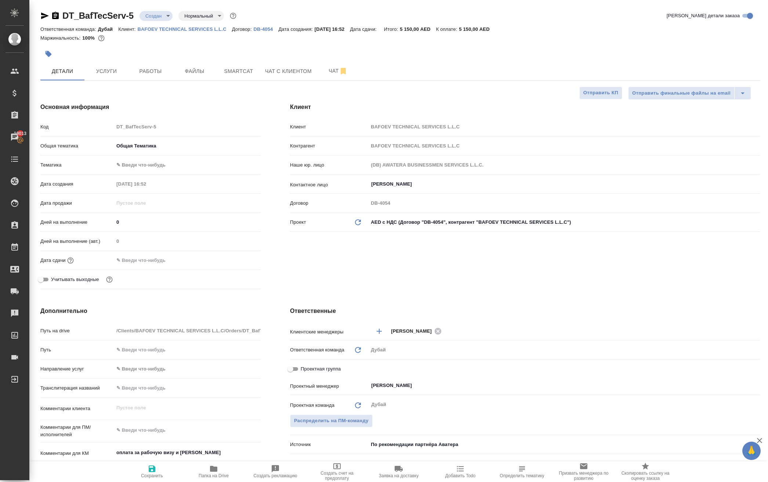
click at [141, 198] on body "🙏 .cls-1 fill:#fff; AWATERA Solokha Petro Клиенты Спецификации Заказы 19013 Чат…" at bounding box center [384, 241] width 768 height 482
click at [142, 200] on li "Общая Тематика" at bounding box center [187, 200] width 147 height 12
click at [157, 266] on input "text" at bounding box center [146, 260] width 64 height 11
click at [243, 263] on icon "button" at bounding box center [239, 259] width 7 height 7
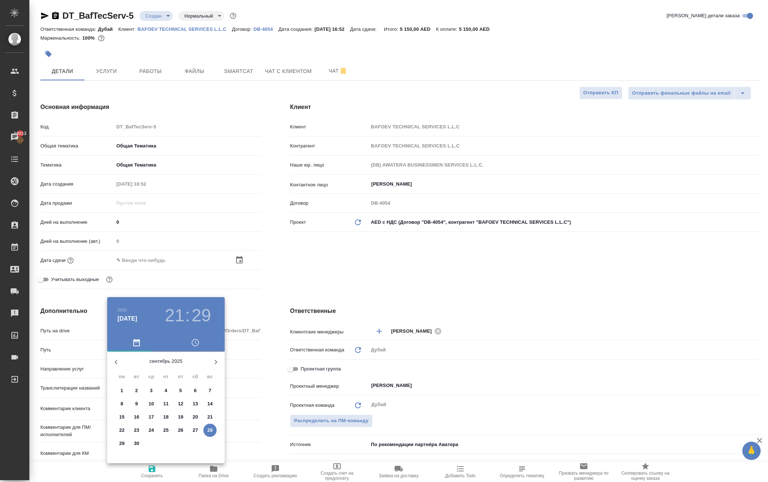
click at [211, 367] on icon "button" at bounding box center [215, 362] width 9 height 9
click at [165, 408] on p "9" at bounding box center [165, 403] width 3 height 7
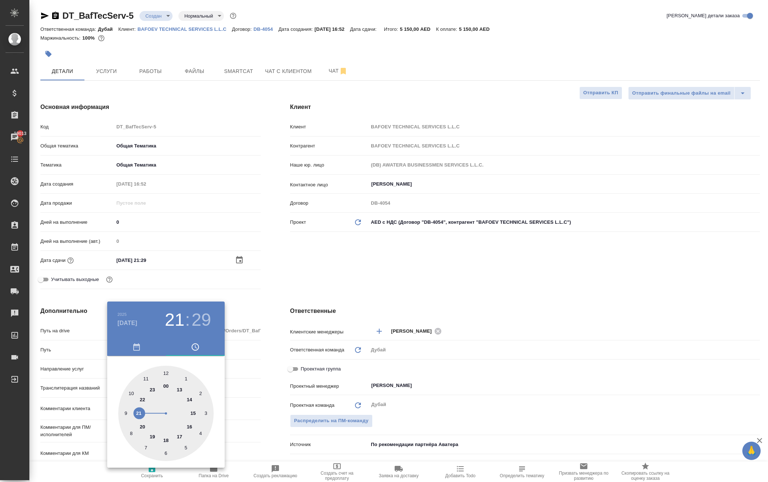
click at [303, 289] on div at bounding box center [384, 241] width 768 height 482
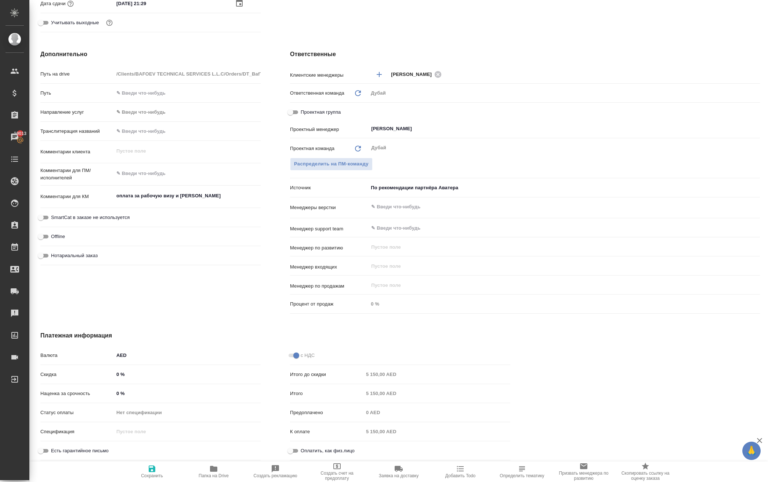
scroll to position [296, 0]
click at [155, 472] on icon "button" at bounding box center [152, 469] width 7 height 7
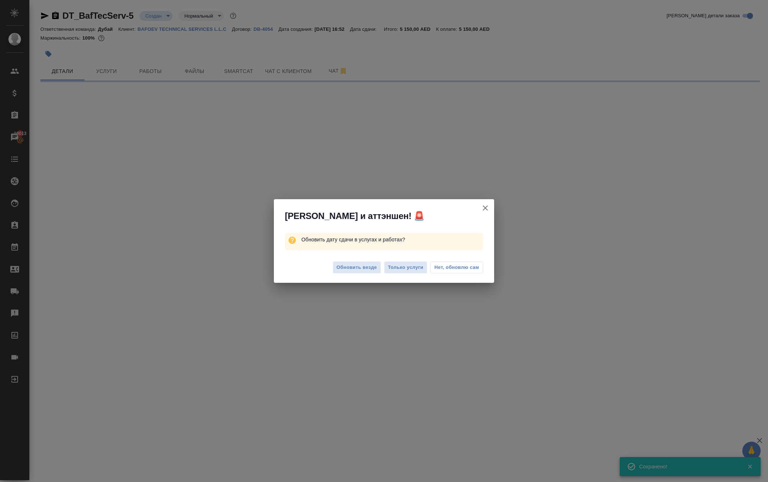
scroll to position [0, 0]
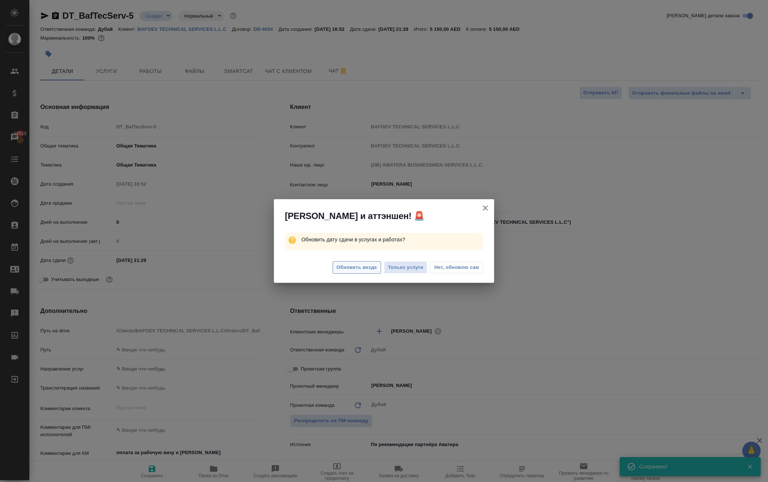
click at [336, 272] on span "Обновить везде" at bounding box center [356, 267] width 40 height 8
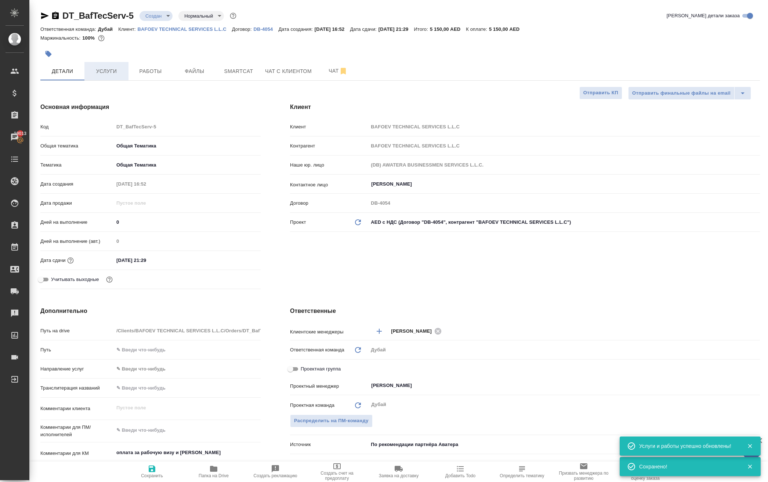
click at [103, 80] on button "Услуги" at bounding box center [106, 71] width 44 height 18
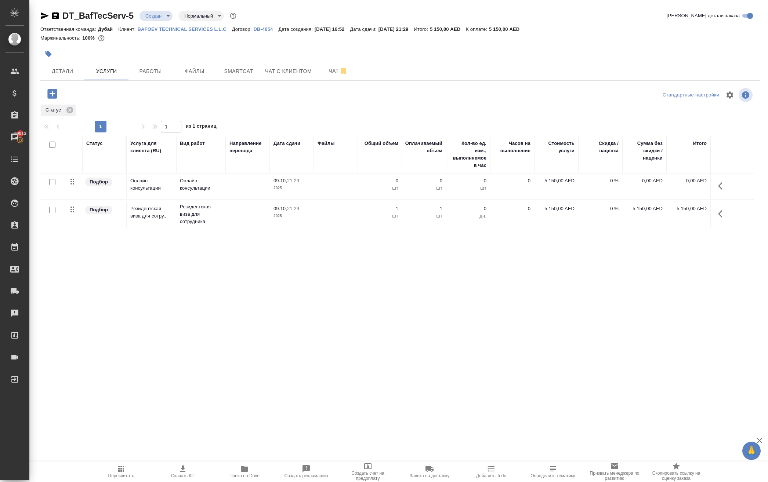
click at [718, 190] on icon "button" at bounding box center [722, 186] width 9 height 9
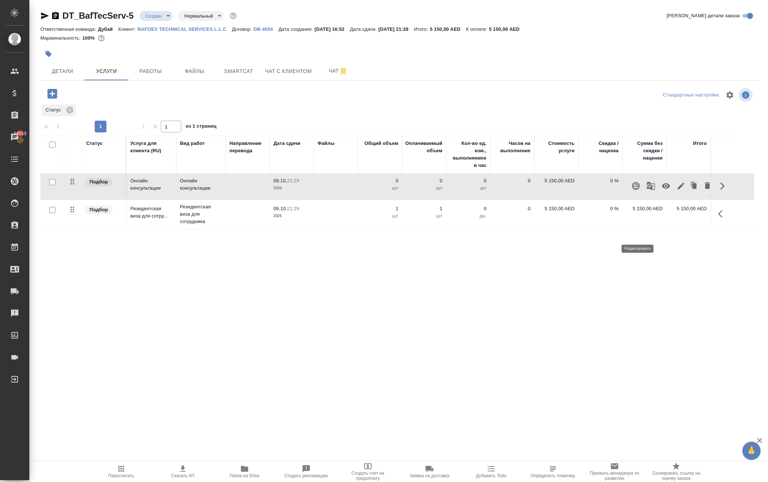
click at [676, 190] on icon "button" at bounding box center [680, 186] width 9 height 9
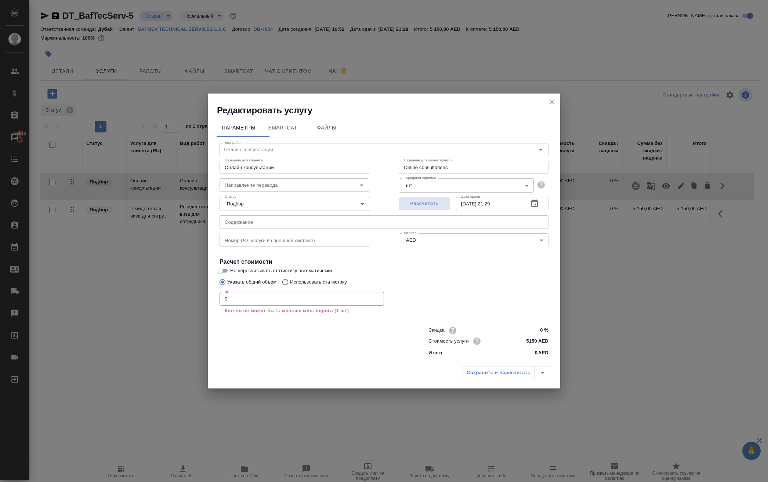
click at [263, 292] on input "0" at bounding box center [301, 298] width 164 height 13
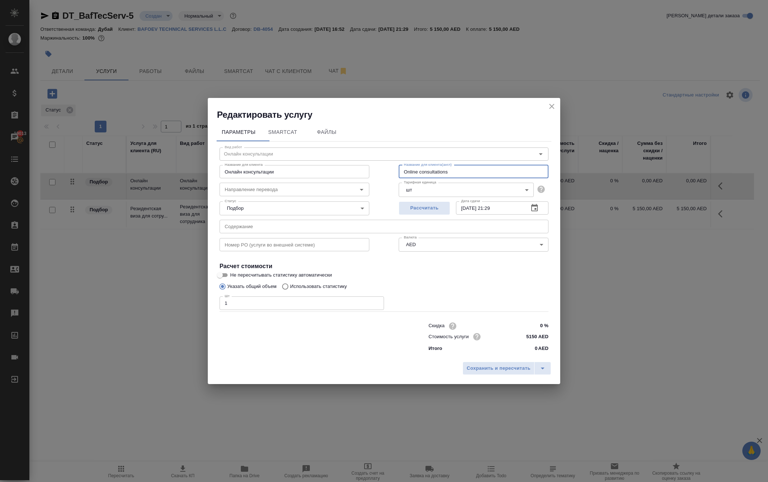
drag, startPoint x: 472, startPoint y: 148, endPoint x: 327, endPoint y: 134, distance: 146.0
click at [327, 147] on div "Название для клиента Онлайн консультации Название для клиента Название для клие…" at bounding box center [384, 170] width 358 height 47
drag, startPoint x: 444, startPoint y: 150, endPoint x: 291, endPoint y: 126, distance: 154.4
click at [291, 147] on div "Название для клиента Онлайн консультации Название для клиента Название для клие…" at bounding box center [384, 170] width 358 height 47
paste input "LOE insurance"
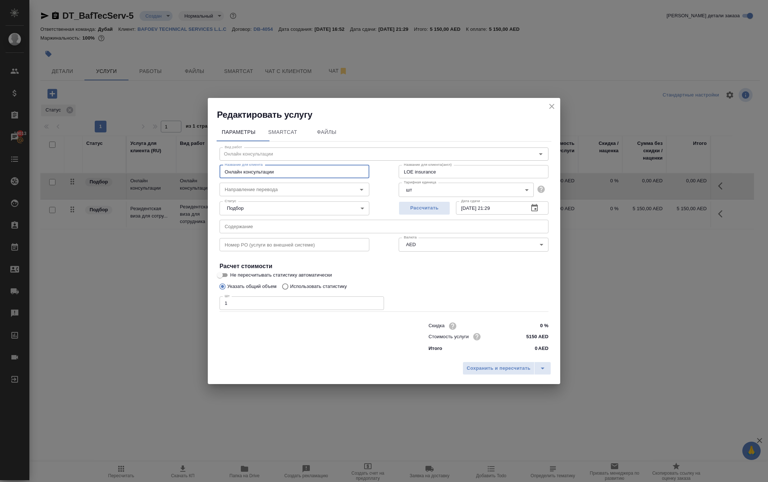
drag, startPoint x: 296, startPoint y: 147, endPoint x: 147, endPoint y: 138, distance: 149.2
click at [147, 138] on div "Редактировать услугу Параметры SmartCat Файлы Вид работ Онлайн консультации Вид…" at bounding box center [384, 241] width 768 height 482
paste input "LOE insurance"
click at [466, 373] on span "Сохранить и пересчитать" at bounding box center [498, 368] width 64 height 8
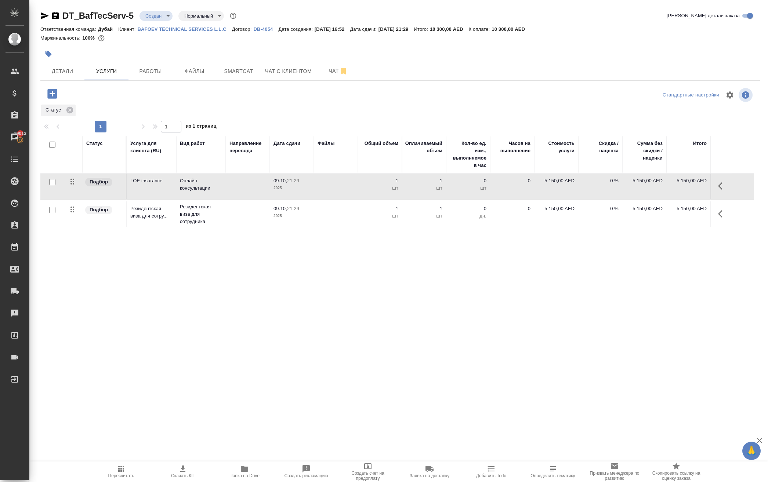
click at [718, 218] on icon "button" at bounding box center [722, 213] width 9 height 9
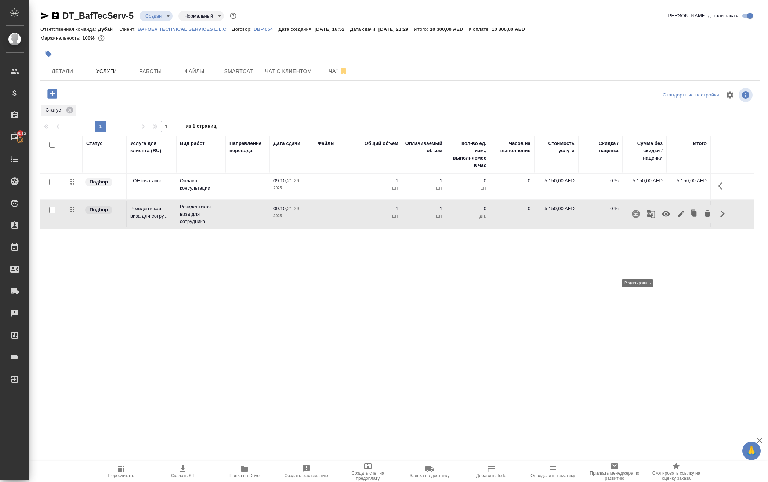
click at [676, 218] on icon "button" at bounding box center [680, 213] width 9 height 9
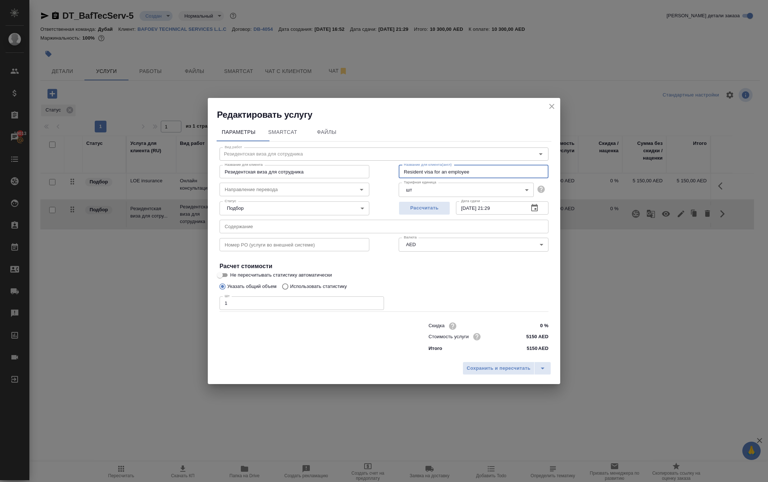
drag, startPoint x: 506, startPoint y: 150, endPoint x: 283, endPoint y: 128, distance: 224.8
click at [286, 147] on div "Название для клиента Резидентская виза для сотрудника Название для клиента Назв…" at bounding box center [384, 170] width 358 height 47
drag, startPoint x: 342, startPoint y: 153, endPoint x: 85, endPoint y: 133, distance: 257.6
click at [85, 133] on div "Редактировать услугу Параметры SmartCat Файлы Вид работ Резидентская виза для с…" at bounding box center [384, 241] width 768 height 482
paste input "Resident visa for an employee"
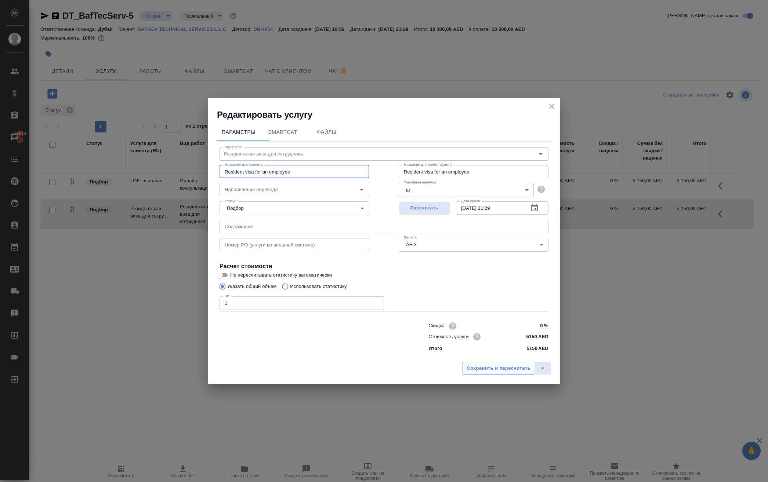
click at [466, 373] on span "Сохранить и пересчитать" at bounding box center [498, 368] width 64 height 8
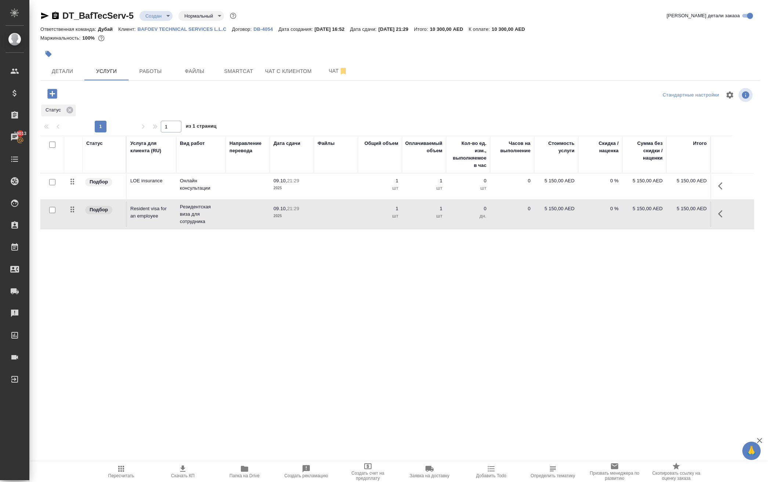
click at [59, 100] on icon "button" at bounding box center [52, 93] width 13 height 13
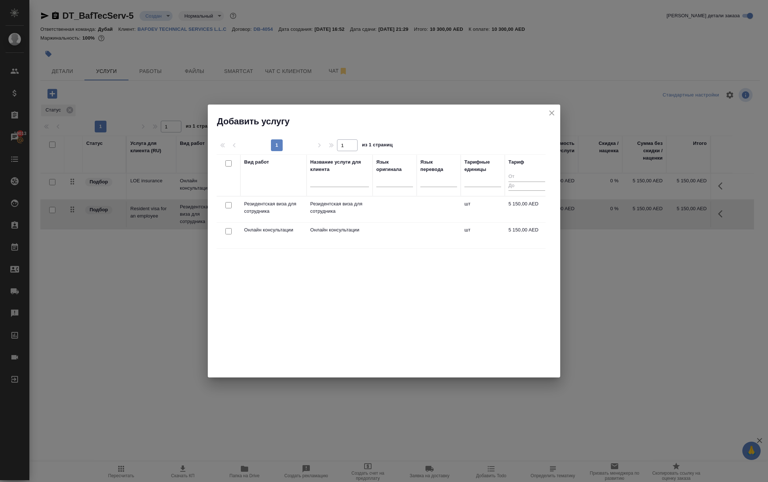
click at [226, 234] on input "checkbox" at bounding box center [228, 231] width 6 height 6
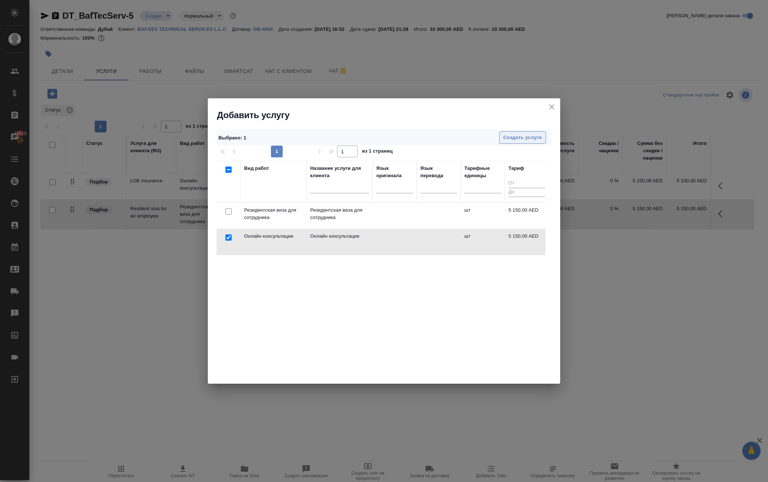
click at [506, 134] on span "Создать услуги" at bounding box center [522, 138] width 39 height 8
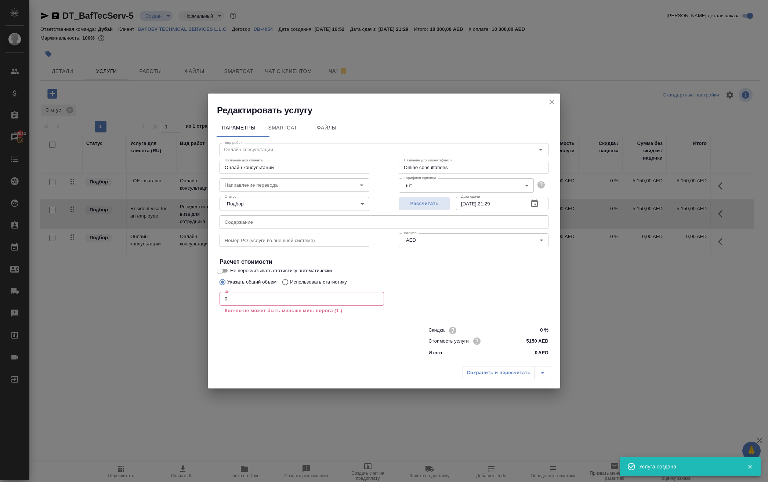
click at [282, 292] on input "0" at bounding box center [301, 298] width 164 height 13
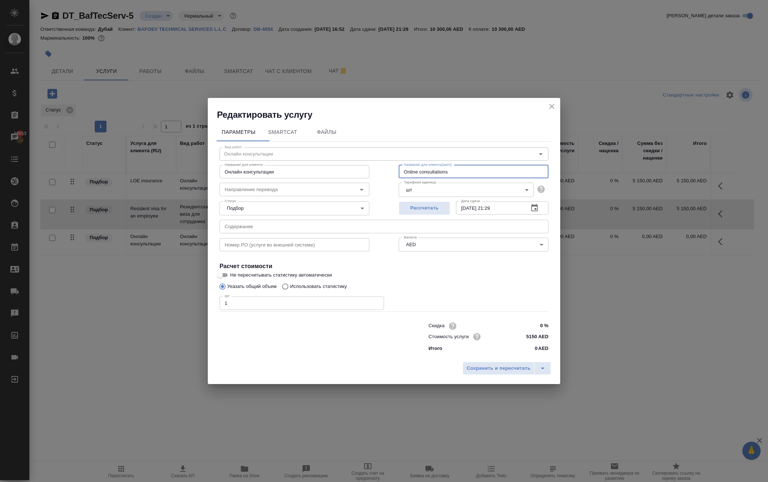
drag, startPoint x: 471, startPoint y: 150, endPoint x: 268, endPoint y: 132, distance: 204.0
click at [268, 147] on div "Название для клиента Онлайн консультации Название для клиента Название для клие…" at bounding box center [384, 170] width 358 height 47
paste input "Professional Service"
drag, startPoint x: 295, startPoint y: 152, endPoint x: 109, endPoint y: 136, distance: 186.3
click at [109, 136] on div "Редактировать услугу Параметры SmartCat Файлы Вид работ Онлайн консультации Вид…" at bounding box center [384, 241] width 768 height 482
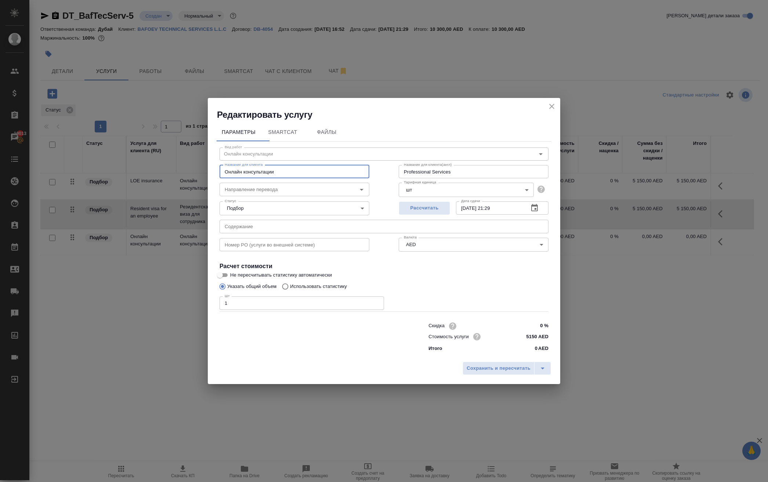
paste input "Professional Services"
click at [470, 373] on span "Сохранить и пересчитать" at bounding box center [498, 368] width 64 height 8
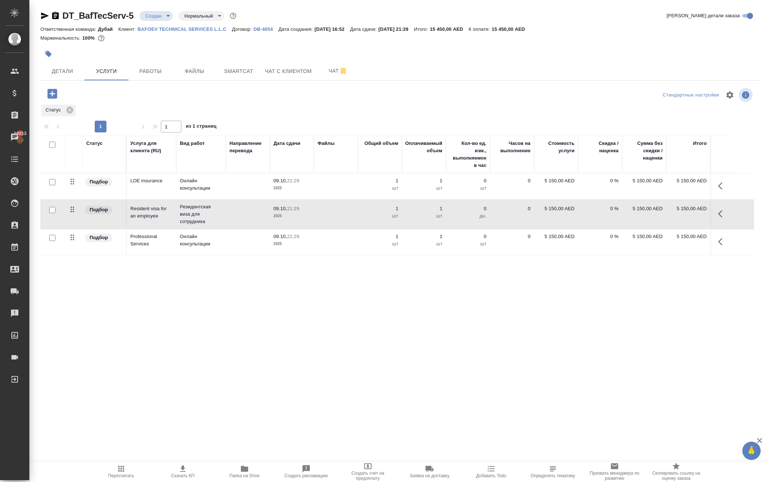
click at [718, 190] on icon "button" at bounding box center [722, 186] width 9 height 9
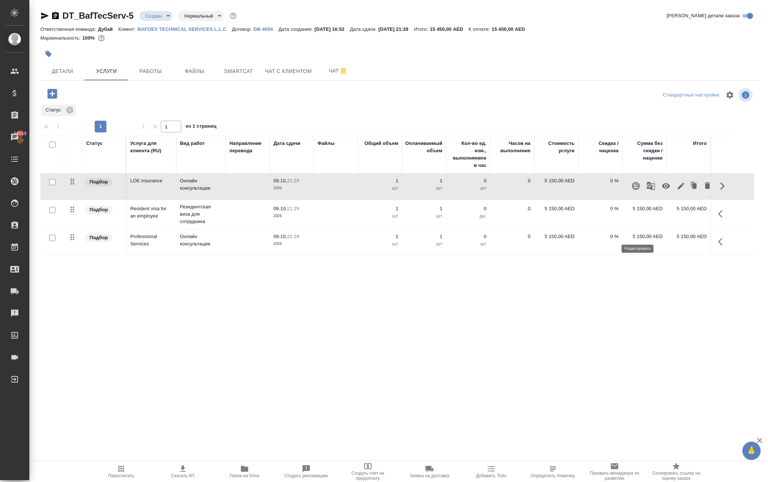
click at [676, 190] on icon "button" at bounding box center [680, 186] width 9 height 9
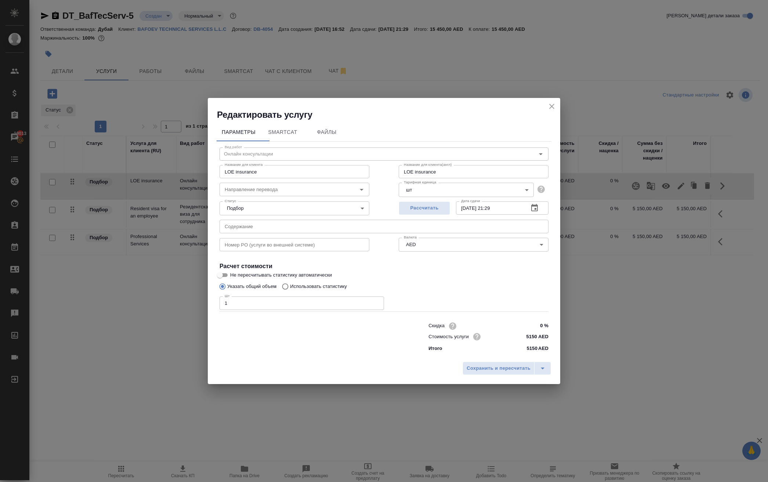
click at [549, 104] on icon "close" at bounding box center [551, 106] width 5 height 5
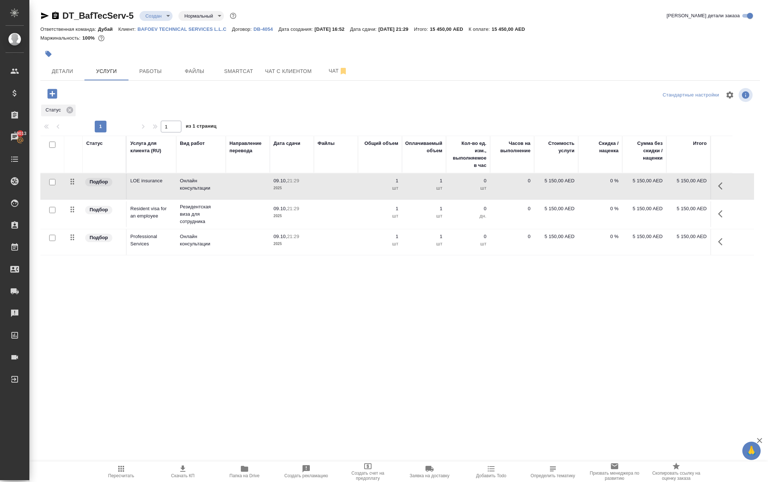
click at [558, 185] on p "5 150,00 AED" at bounding box center [556, 180] width 37 height 7
drag, startPoint x: 553, startPoint y: 226, endPoint x: 586, endPoint y: 226, distance: 33.8
click at [586, 200] on tr "Подбор LOE insurance Онлайн консультации 09.10, 21:29 2025 1 1 шт 0 шт 0 5150 0…" at bounding box center [396, 187] width 713 height 26
click at [528, 401] on div ".cls-1 fill:#fff; AWATERA Solokha Petro Клиенты Спецификации Заказы 19013 Чаты …" at bounding box center [384, 241] width 768 height 482
drag, startPoint x: 553, startPoint y: 296, endPoint x: 584, endPoint y: 296, distance: 30.8
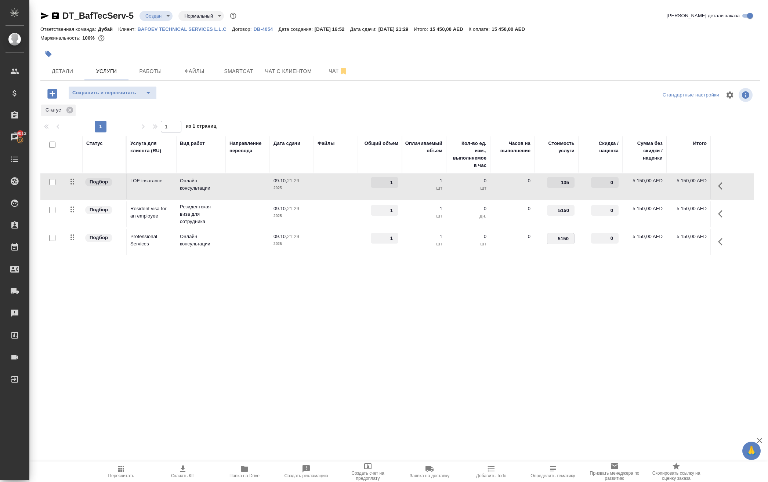
click at [584, 255] on tr "Подбор Professional Services Онлайн консультации 09.10, 21:29 2025 1 1 шт 0 шт …" at bounding box center [396, 242] width 713 height 26
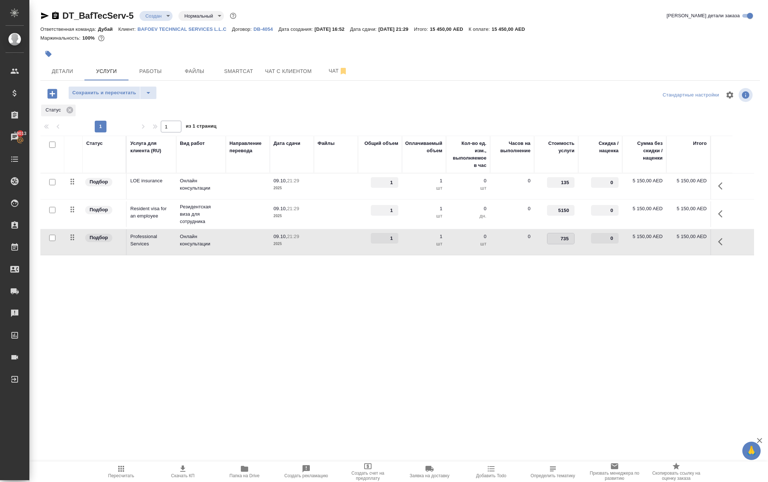
click at [539, 363] on div ".cls-1 fill:#fff; AWATERA Solokha Petro Клиенты Спецификации Заказы 19013 Чаты …" at bounding box center [384, 241] width 768 height 482
click at [136, 99] on button "Сохранить и пересчитать" at bounding box center [104, 92] width 72 height 13
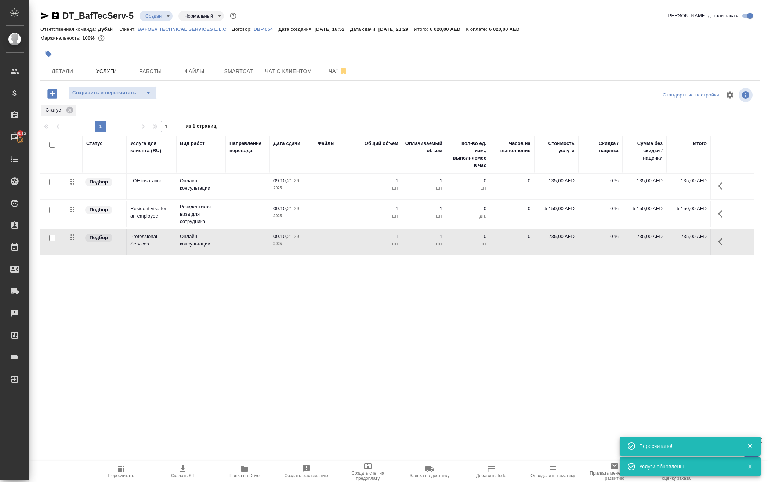
click at [136, 99] on button "Сохранить и пересчитать" at bounding box center [104, 92] width 72 height 13
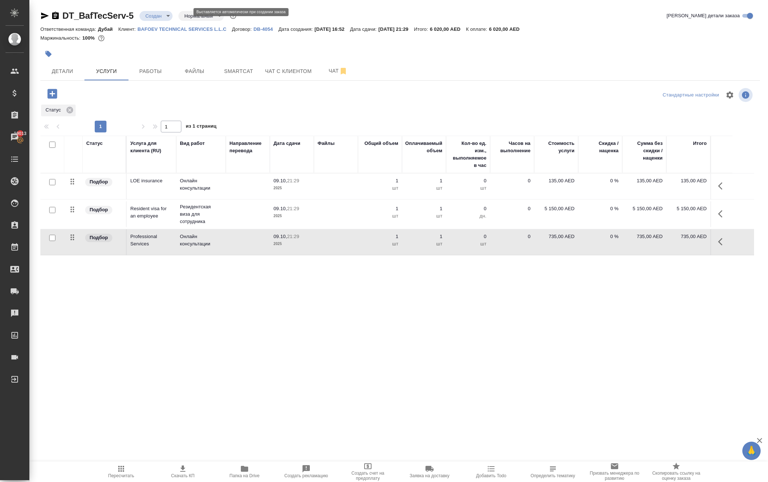
click at [181, 20] on body "🙏 .cls-1 fill:#fff; AWATERA Solokha Petro Клиенты Спецификации Заказы 19013 Чат…" at bounding box center [384, 241] width 768 height 482
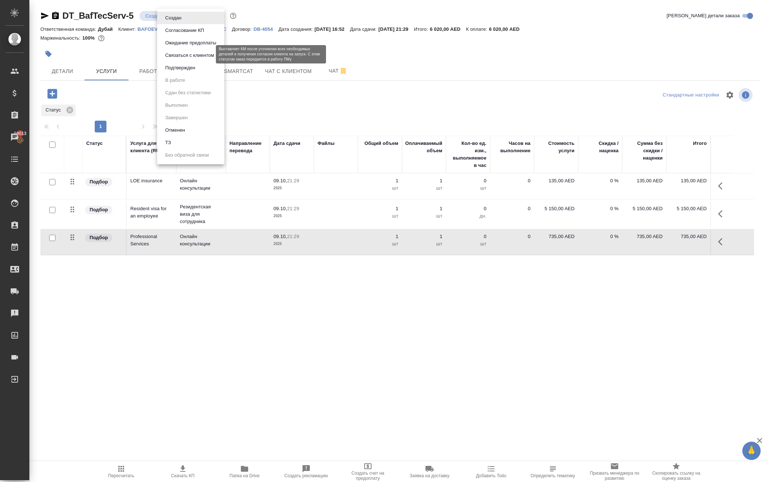
click at [189, 72] on button "Подтвержден" at bounding box center [180, 68] width 34 height 8
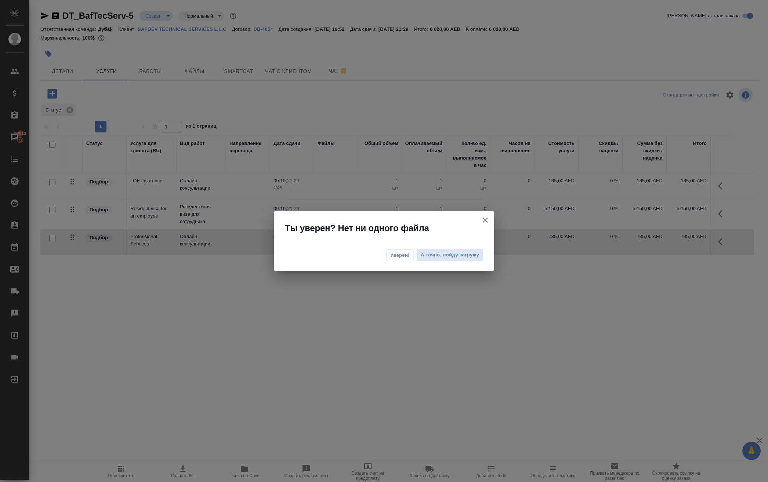
click at [390, 256] on span "Уверен!" at bounding box center [399, 255] width 19 height 7
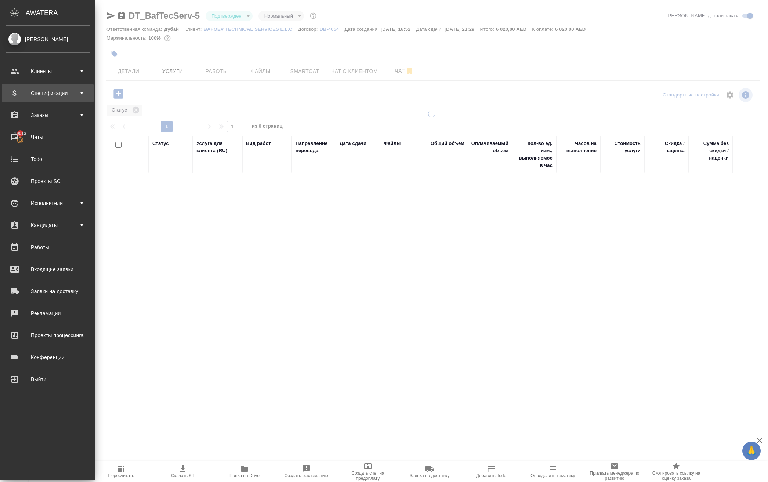
click at [10, 93] on div "Спецификации" at bounding box center [48, 93] width 84 height 11
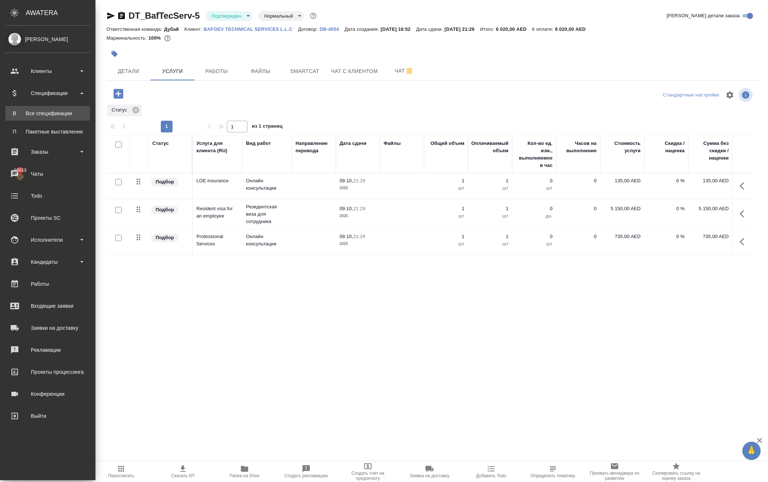
click at [55, 117] on div "Все спецификации" at bounding box center [47, 113] width 77 height 7
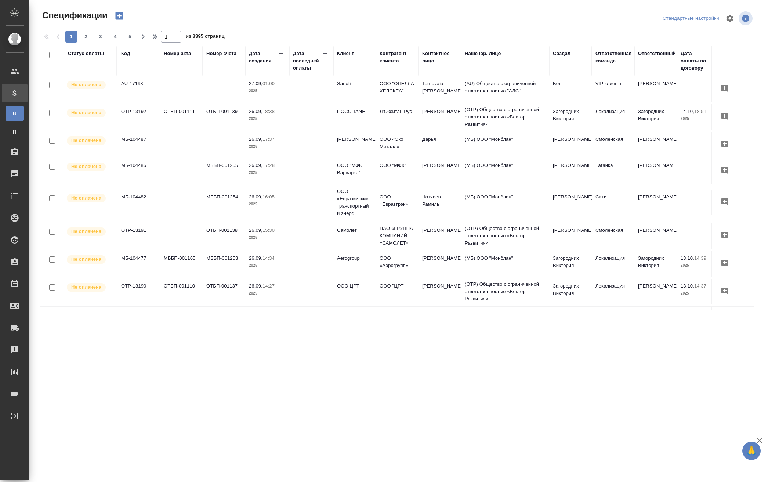
click at [123, 20] on icon "button" at bounding box center [119, 16] width 8 height 8
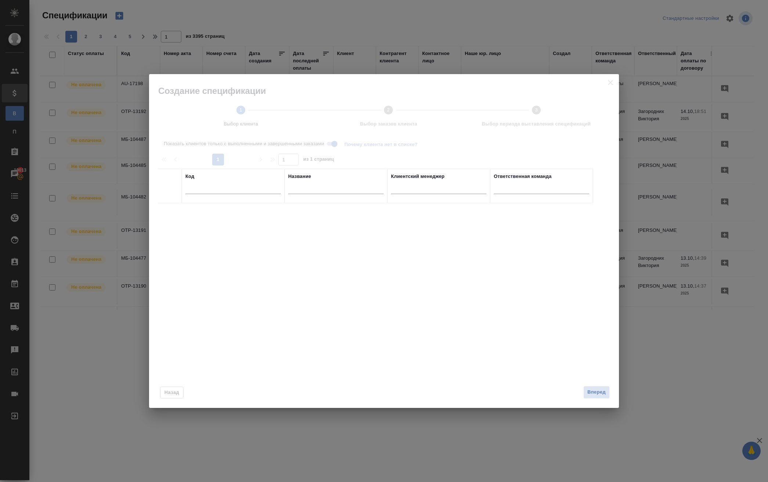
click at [242, 180] on div "Код" at bounding box center [232, 176] width 95 height 7
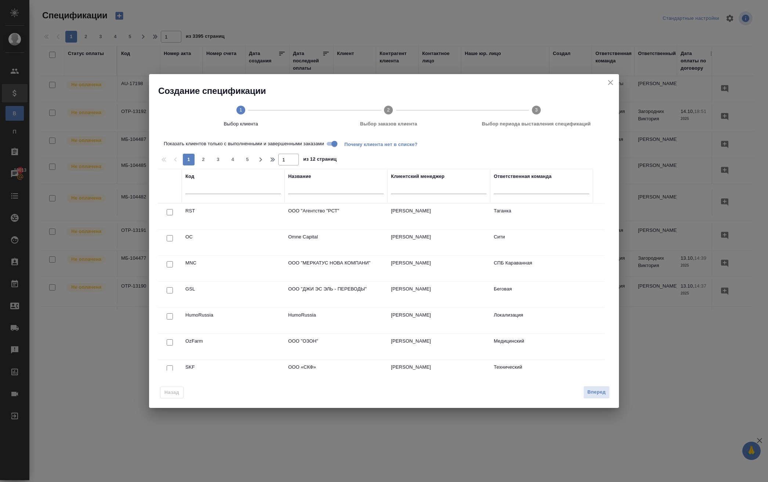
click at [244, 190] on input "text" at bounding box center [232, 189] width 95 height 9
click at [305, 194] on input "text" at bounding box center [335, 189] width 95 height 9
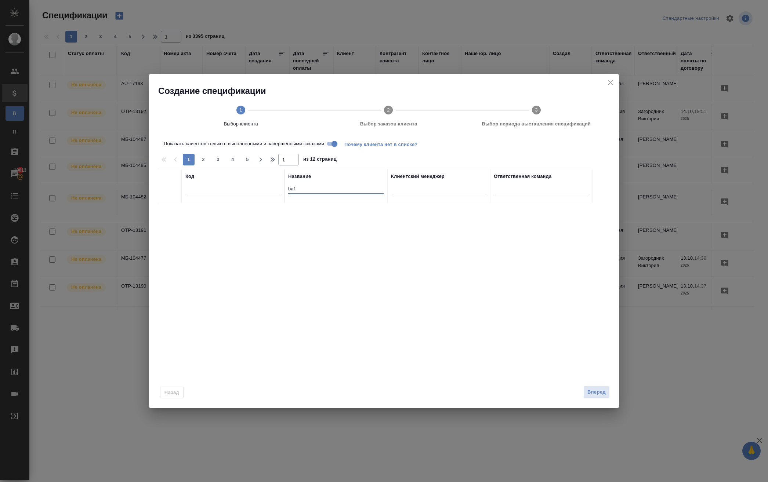
click at [347, 148] on input "Показать клиентов только с выполненными и завершенными заказами" at bounding box center [334, 143] width 26 height 9
click at [167, 215] on input "checkbox" at bounding box center [170, 212] width 6 height 6
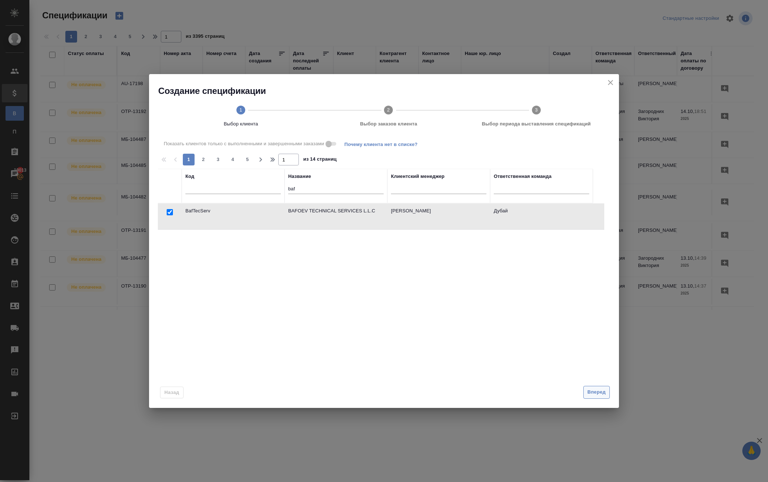
click at [595, 397] on span "Вперед" at bounding box center [596, 392] width 18 height 8
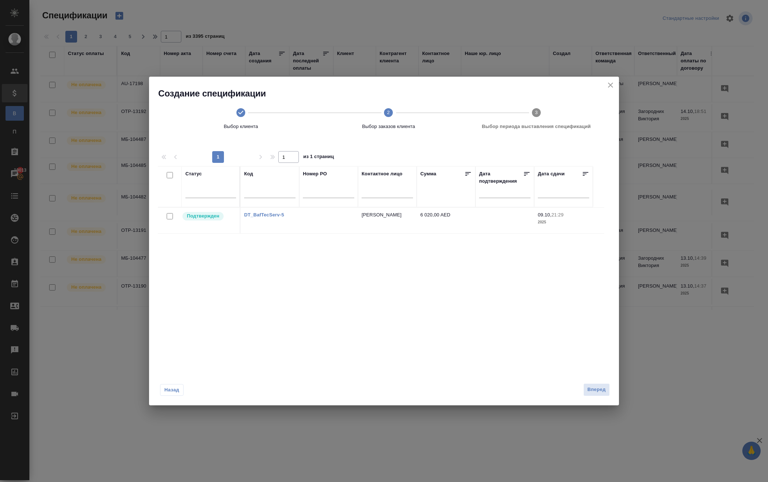
click at [171, 219] on input "checkbox" at bounding box center [170, 216] width 6 height 6
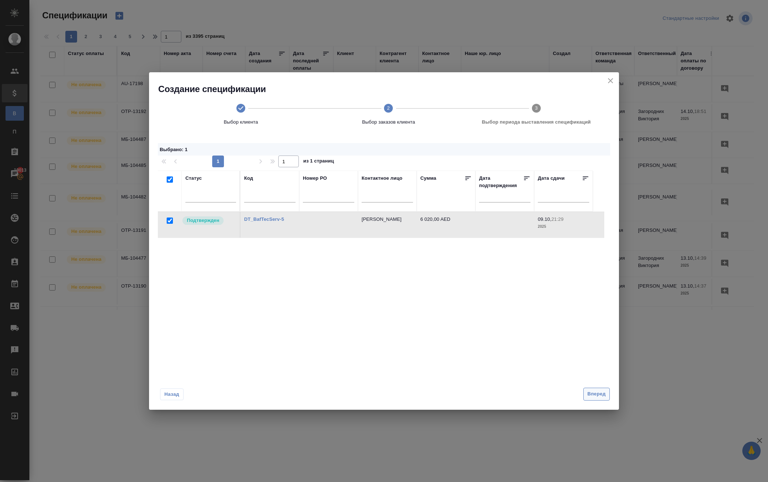
click at [591, 398] on span "Вперед" at bounding box center [596, 394] width 18 height 8
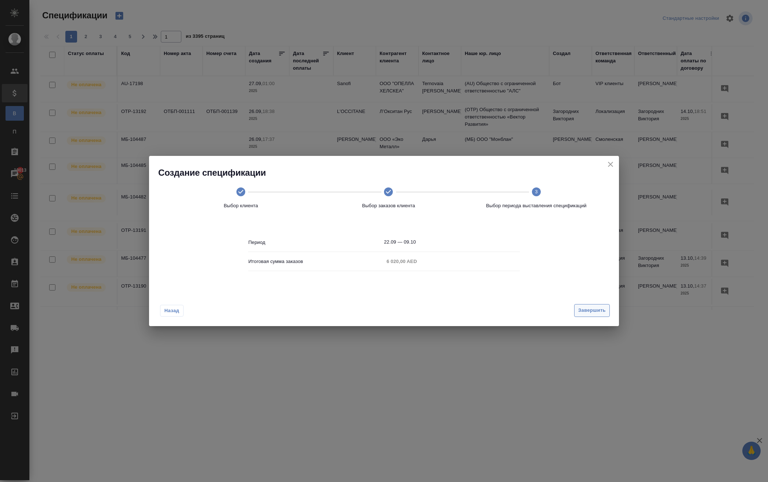
click at [591, 315] on span "Завершить" at bounding box center [592, 310] width 28 height 8
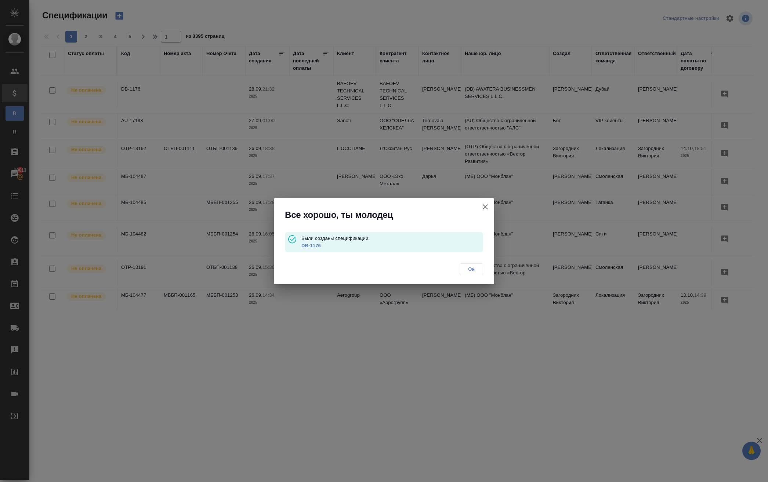
click at [320, 243] on link "DB-1176" at bounding box center [310, 246] width 19 height 6
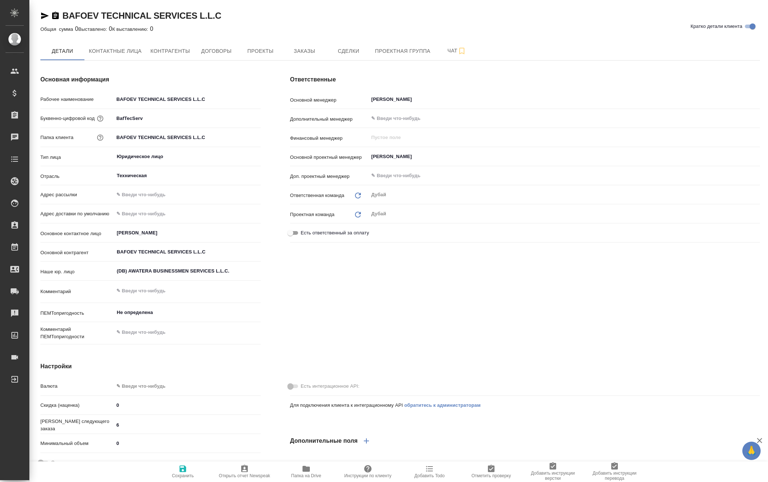
type textarea "x"
click at [322, 56] on span "Заказы" at bounding box center [304, 51] width 35 height 9
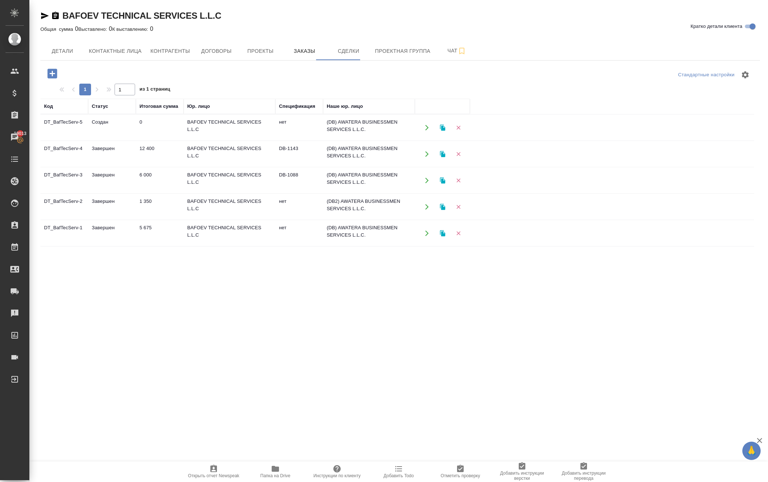
click at [424, 184] on icon "button" at bounding box center [426, 180] width 7 height 7
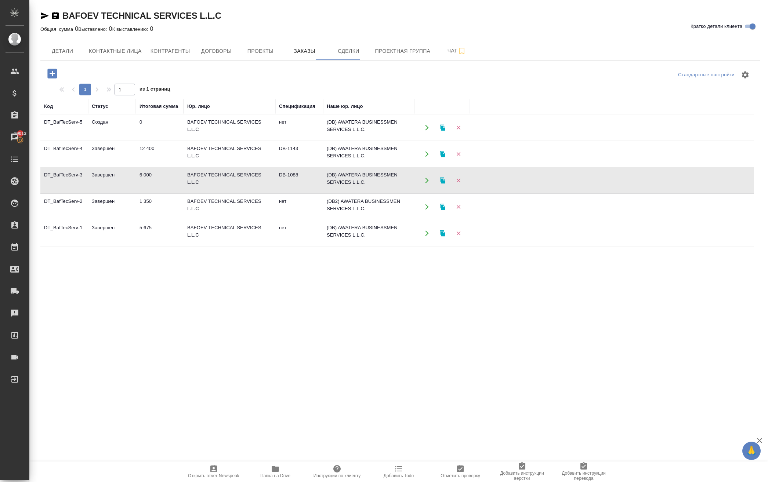
click at [427, 237] on icon "button" at bounding box center [426, 233] width 7 height 7
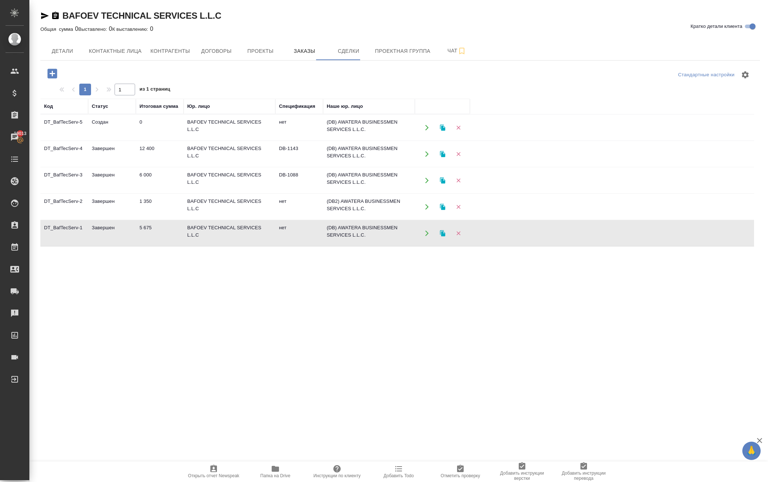
click at [156, 167] on td "12 400" at bounding box center [160, 154] width 48 height 26
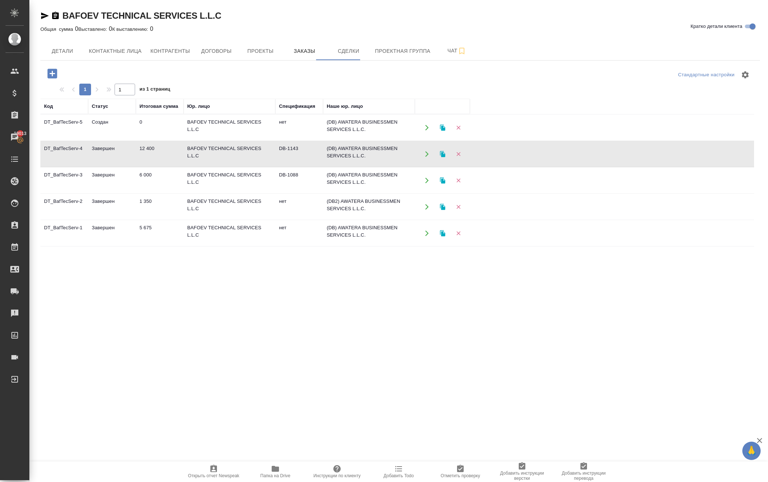
click at [429, 157] on icon "button" at bounding box center [426, 154] width 7 height 7
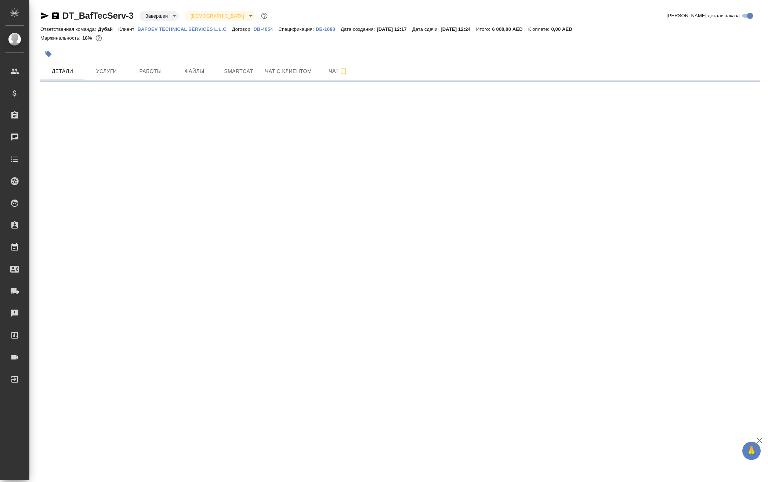
select select "RU"
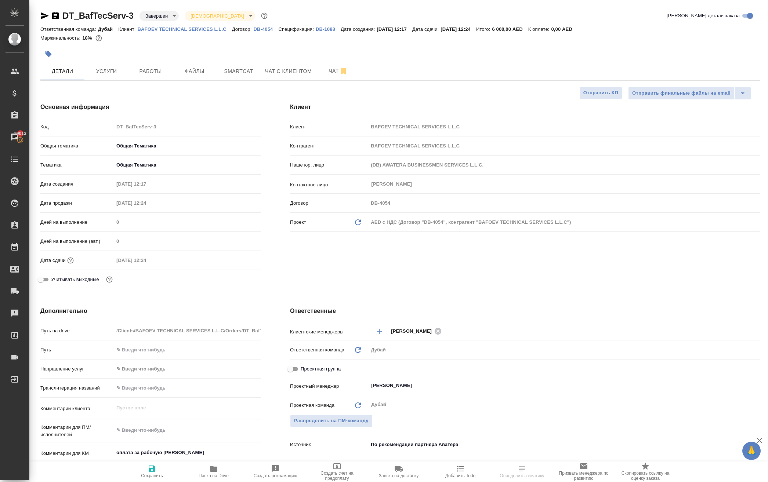
type textarea "x"
click at [106, 76] on span "Услуги" at bounding box center [106, 71] width 35 height 9
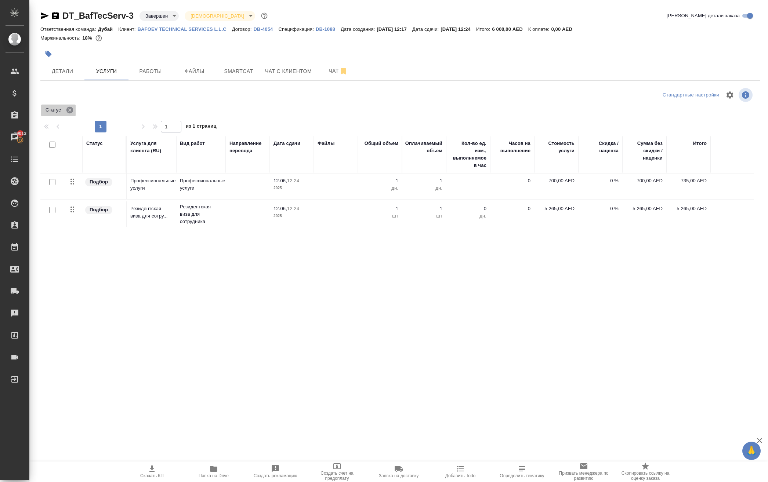
click at [74, 114] on icon at bounding box center [70, 110] width 8 height 8
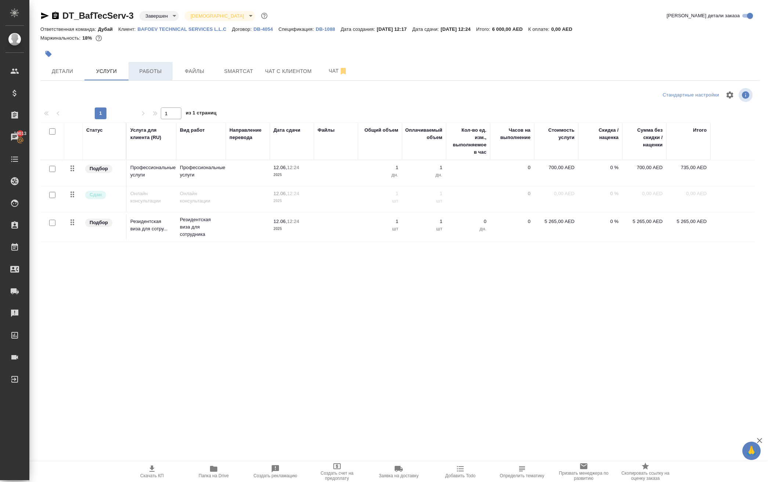
click at [148, 80] on button "Работы" at bounding box center [150, 71] width 44 height 18
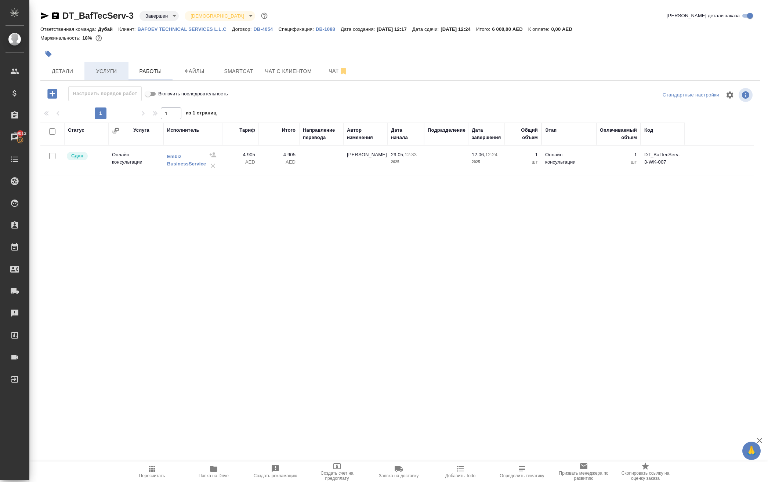
click at [102, 76] on span "Услуги" at bounding box center [106, 71] width 35 height 9
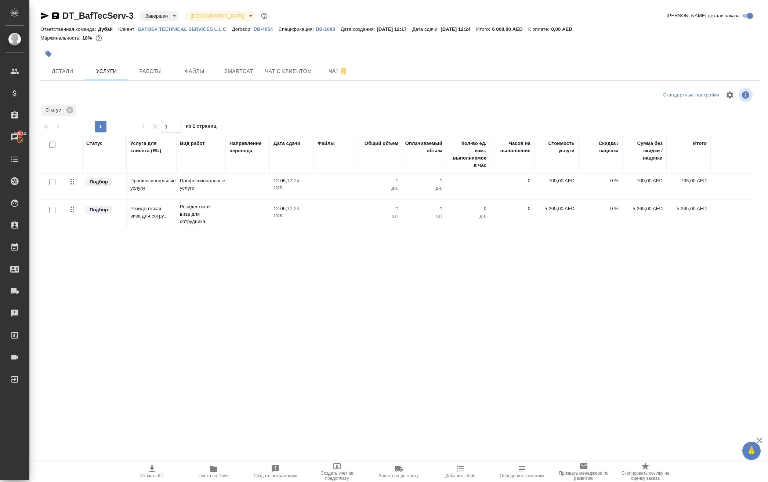
click at [272, 104] on div at bounding box center [160, 95] width 240 height 18
click at [62, 80] on button "Детали" at bounding box center [62, 71] width 44 height 18
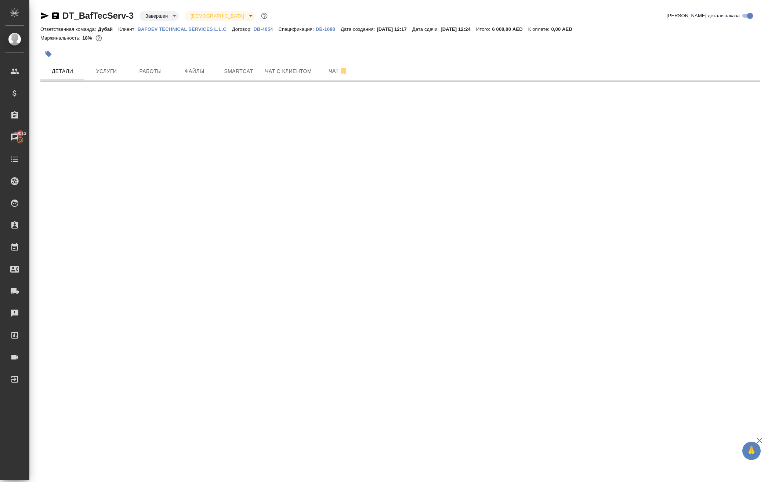
select select "RU"
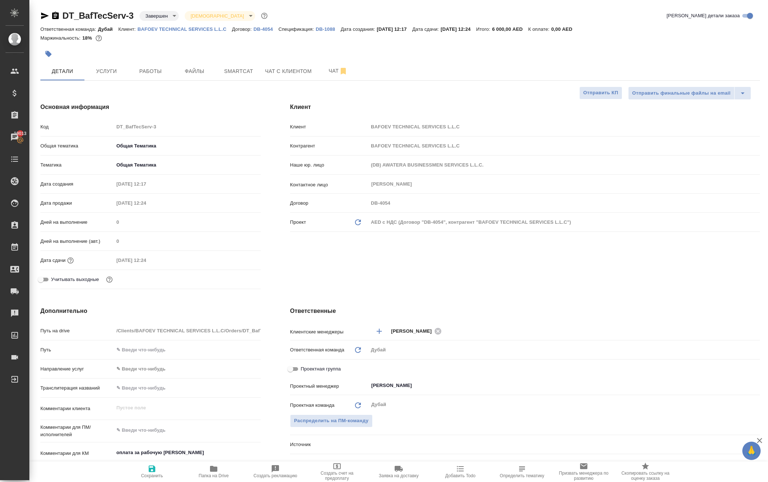
type textarea "x"
click at [107, 76] on span "Услуги" at bounding box center [106, 71] width 35 height 9
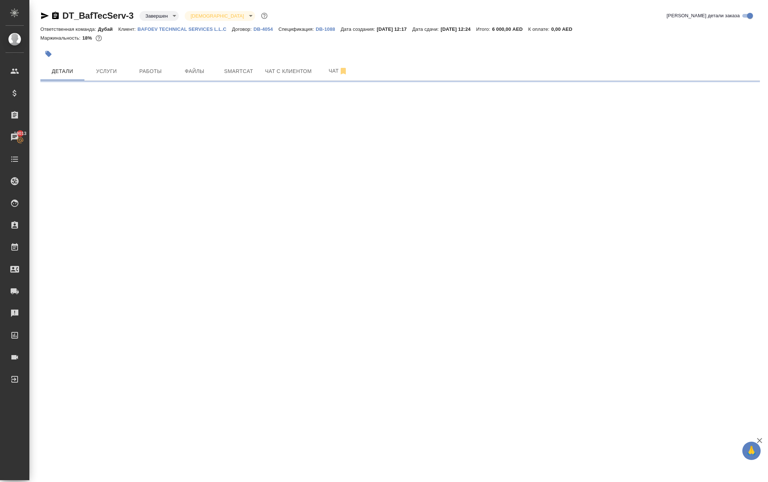
click at [157, 123] on div ".cls-1 fill:#fff; AWATERA Solokha Petro Клиенты Спецификации Заказы 19013 Чаты …" at bounding box center [384, 241] width 768 height 482
select select "RU"
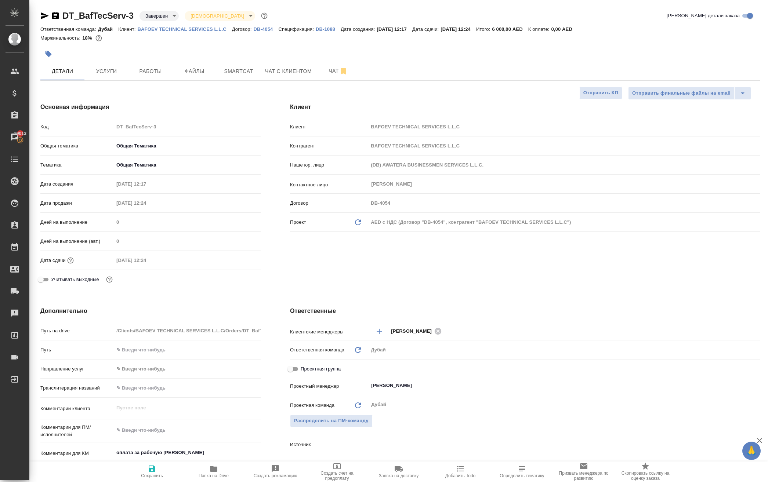
type textarea "x"
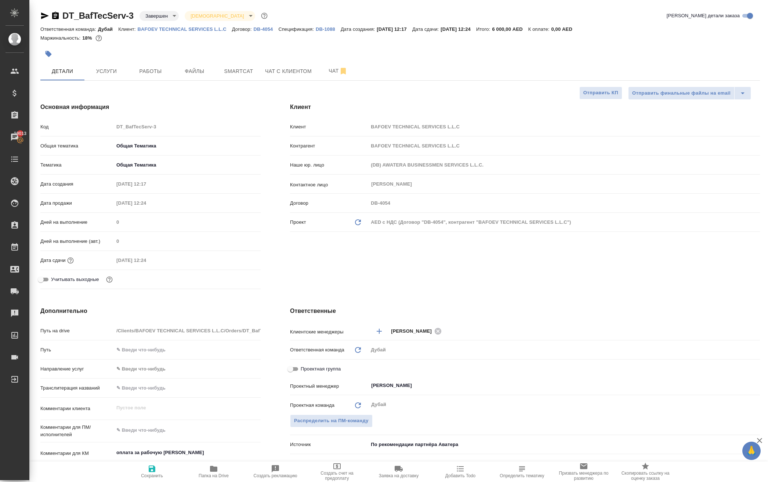
type textarea "x"
click at [103, 80] on button "Услуги" at bounding box center [106, 71] width 44 height 18
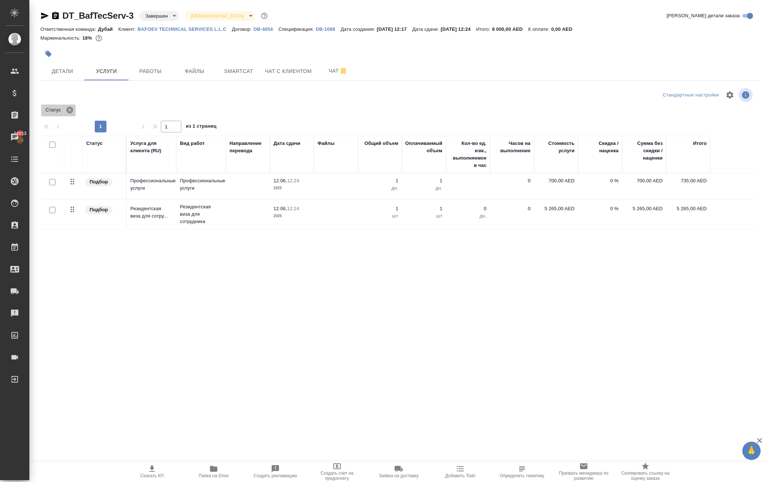
click at [73, 113] on icon at bounding box center [69, 110] width 7 height 7
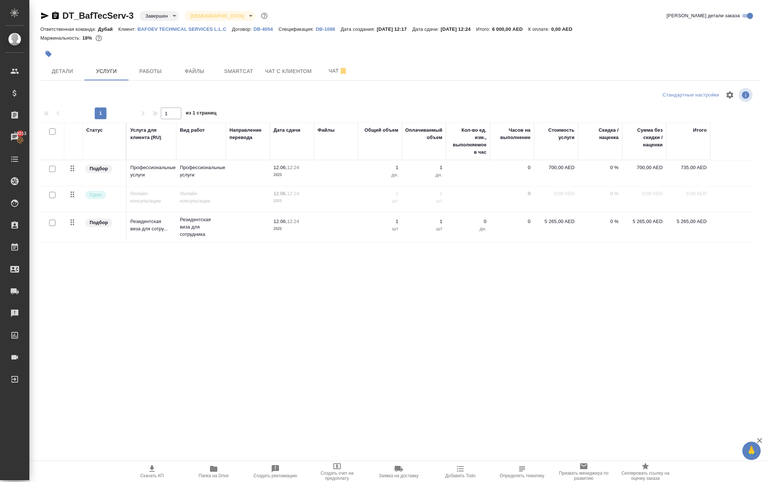
click at [232, 31] on p "BAFOEV TECHNICAL SERVICES L.L.C" at bounding box center [185, 29] width 94 height 6
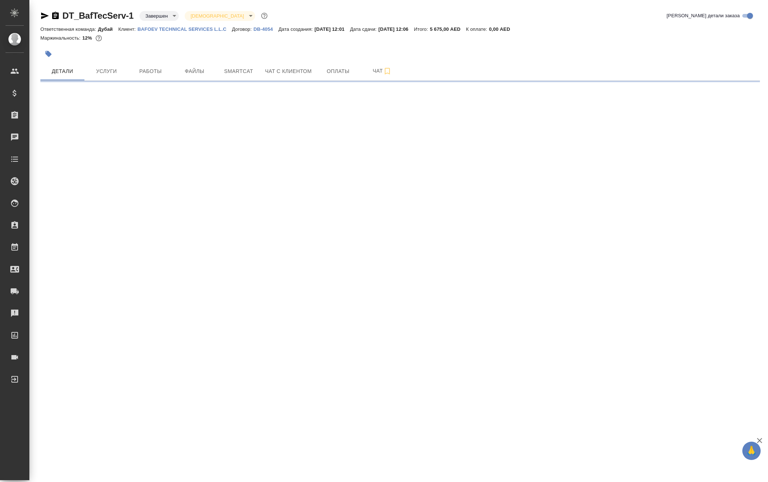
select select "RU"
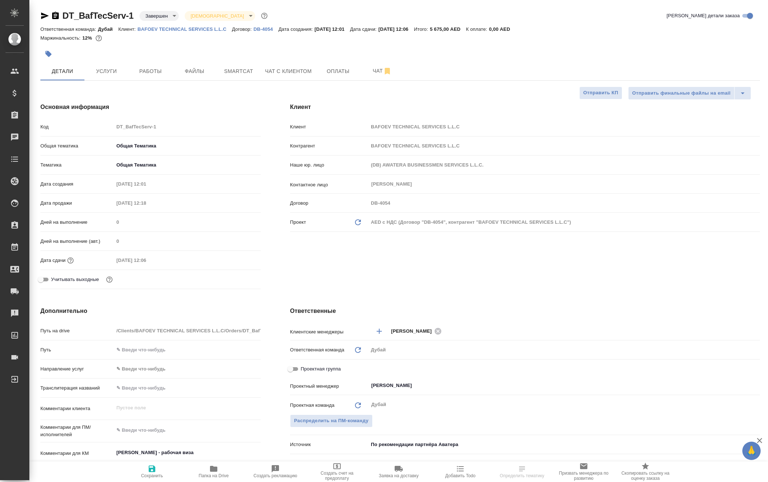
type textarea "x"
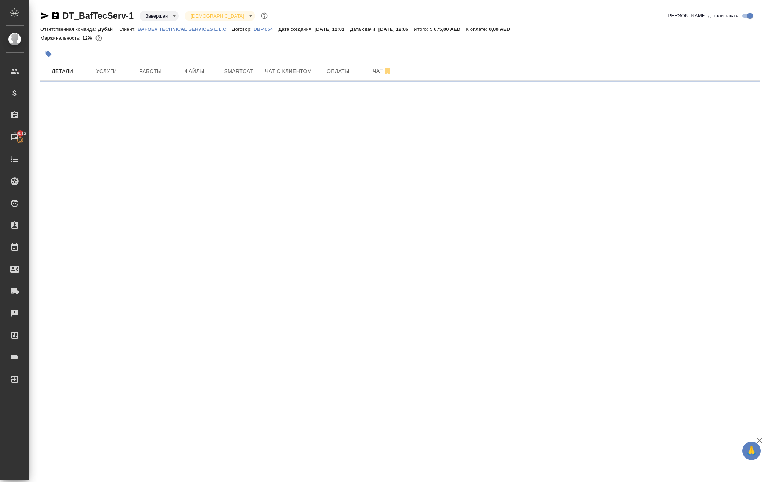
select select "RU"
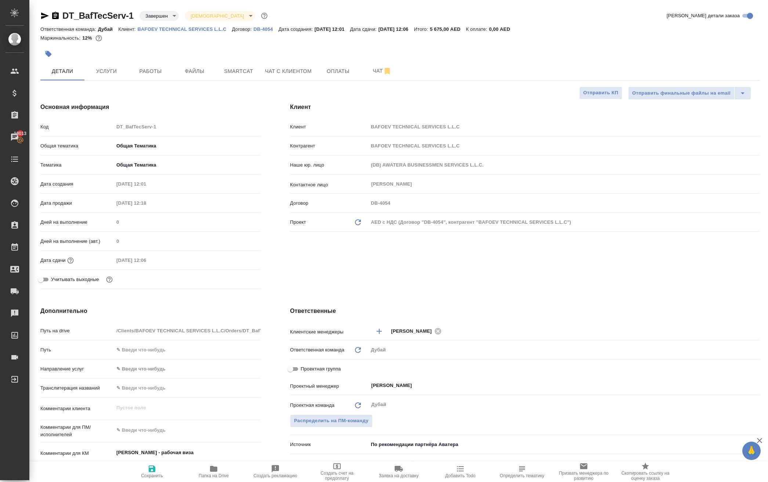
type textarea "x"
click at [111, 76] on span "Услуги" at bounding box center [106, 71] width 35 height 9
click at [111, 90] on div "DT_BafTecServ-1 Завершен closed Святая троица holyTrinity Кратко детали заказа …" at bounding box center [399, 369] width 727 height 739
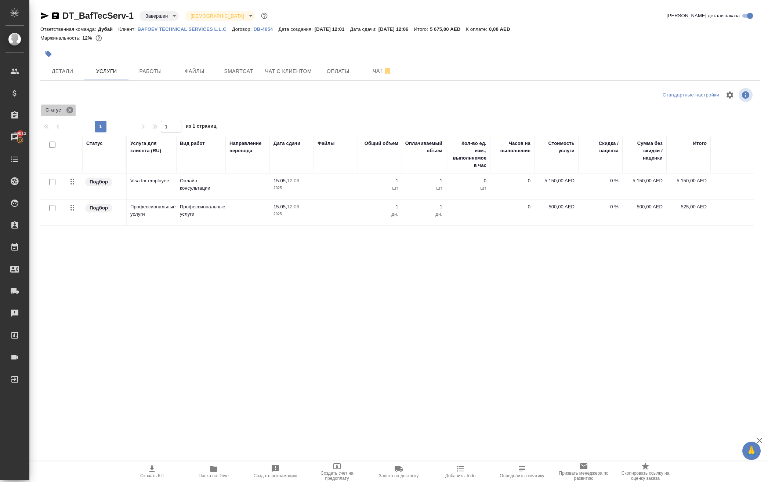
click at [73, 113] on icon at bounding box center [69, 110] width 7 height 7
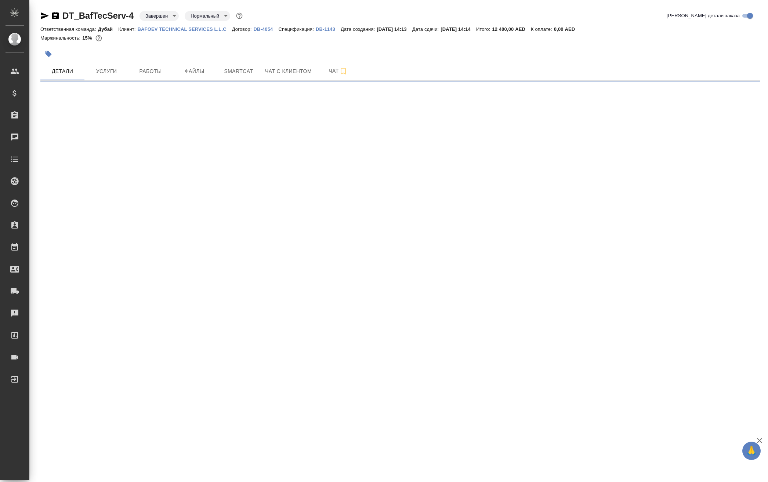
select select "RU"
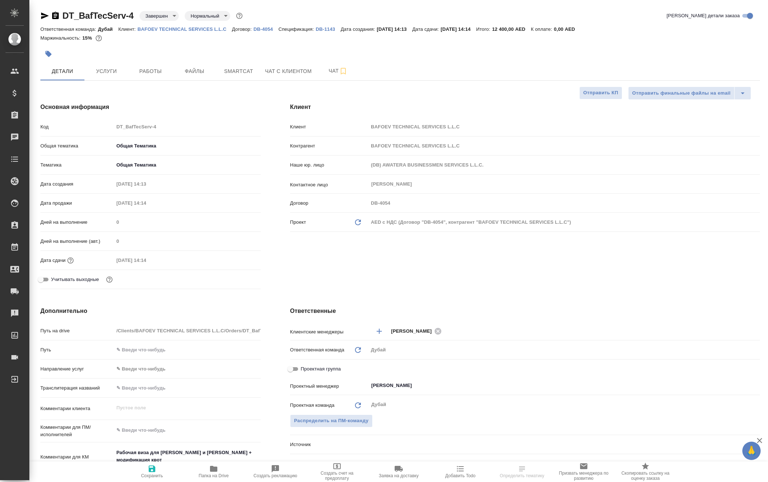
type textarea "x"
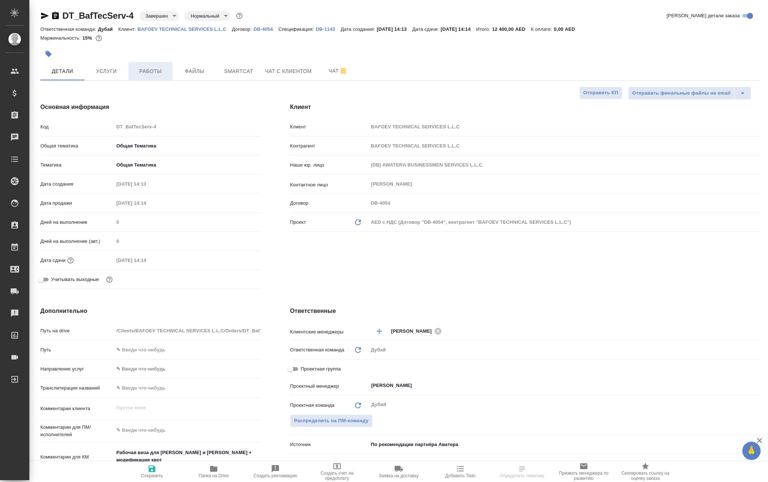
type textarea "x"
click at [113, 76] on span "Услуги" at bounding box center [106, 71] width 35 height 9
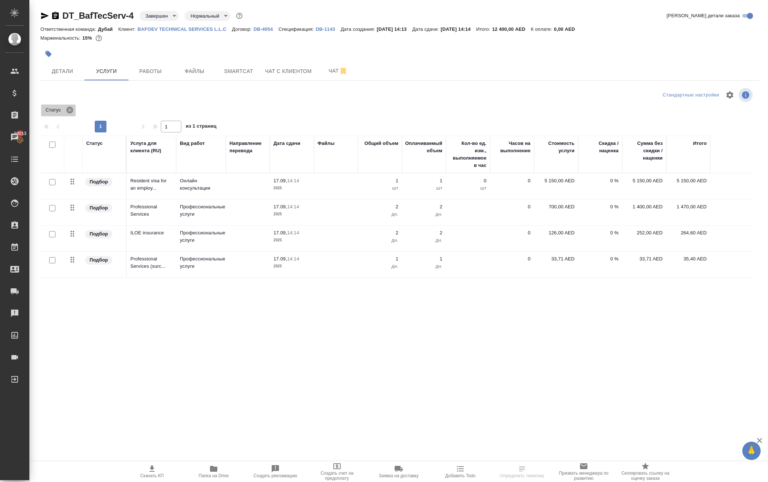
click at [73, 113] on icon at bounding box center [69, 110] width 7 height 7
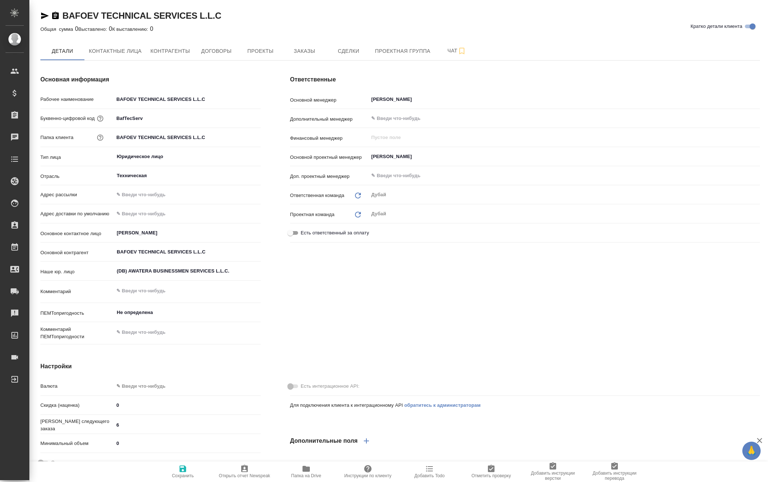
type textarea "x"
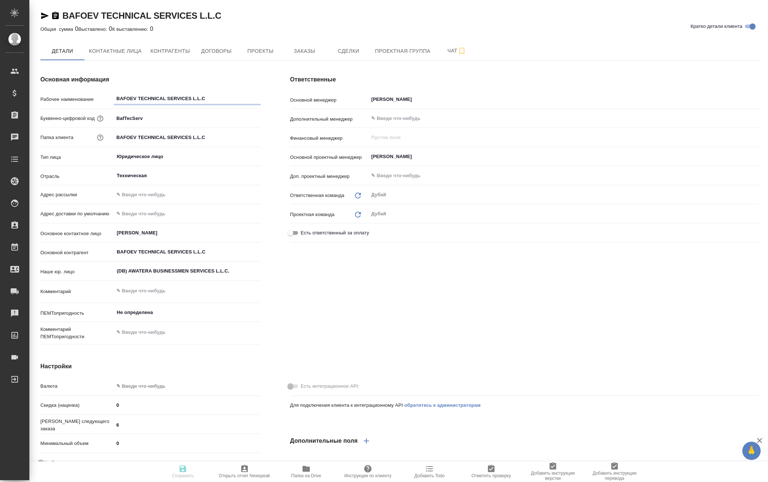
type textarea "x"
click at [322, 56] on span "Заказы" at bounding box center [304, 51] width 35 height 9
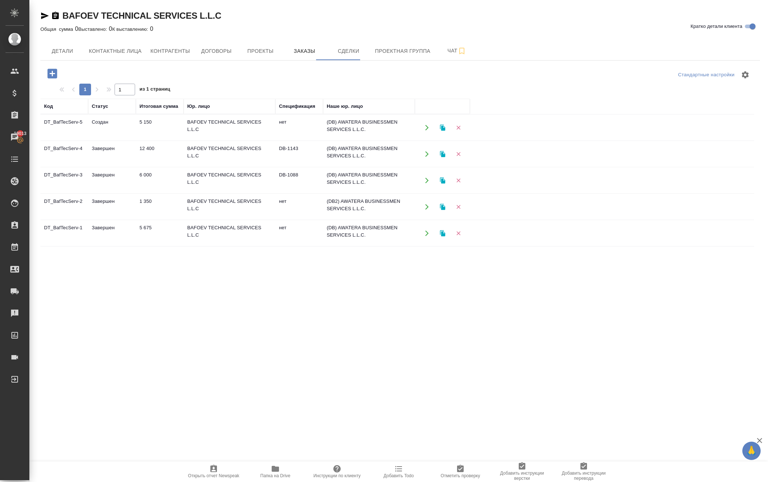
click at [424, 161] on button "button" at bounding box center [426, 153] width 15 height 15
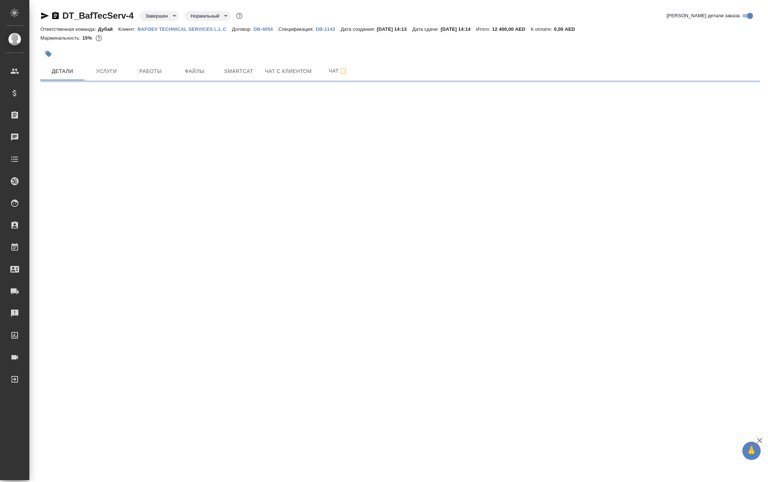
select select "RU"
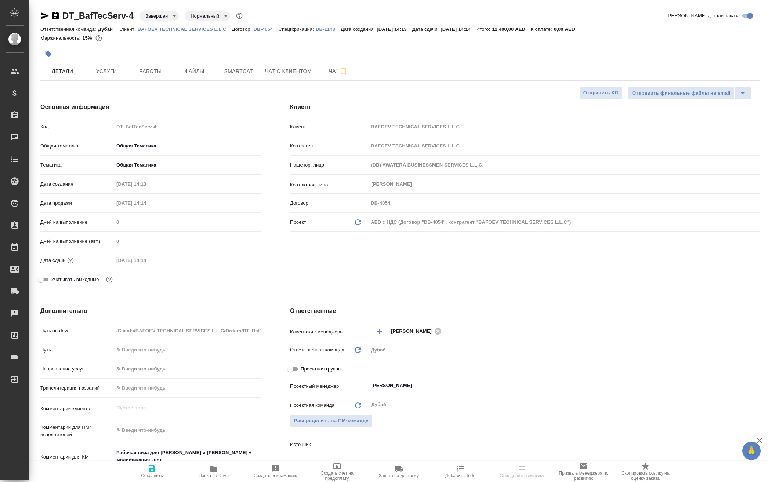
type textarea "x"
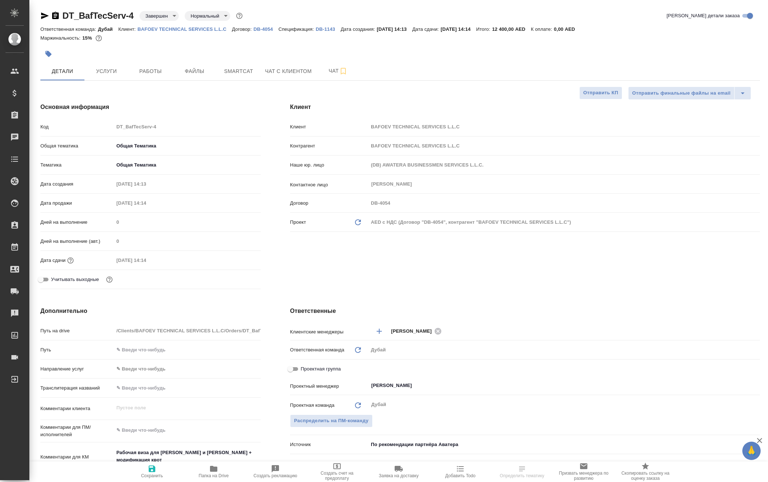
type textarea "x"
click at [118, 76] on span "Услуги" at bounding box center [106, 71] width 35 height 9
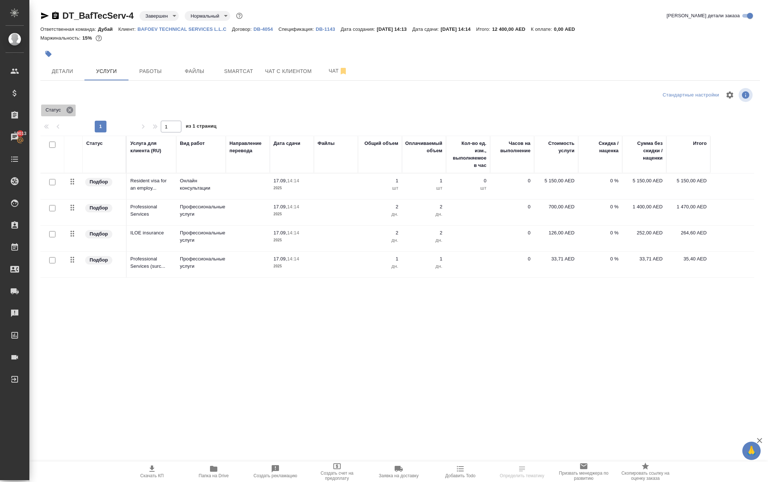
click at [73, 113] on icon at bounding box center [69, 110] width 7 height 7
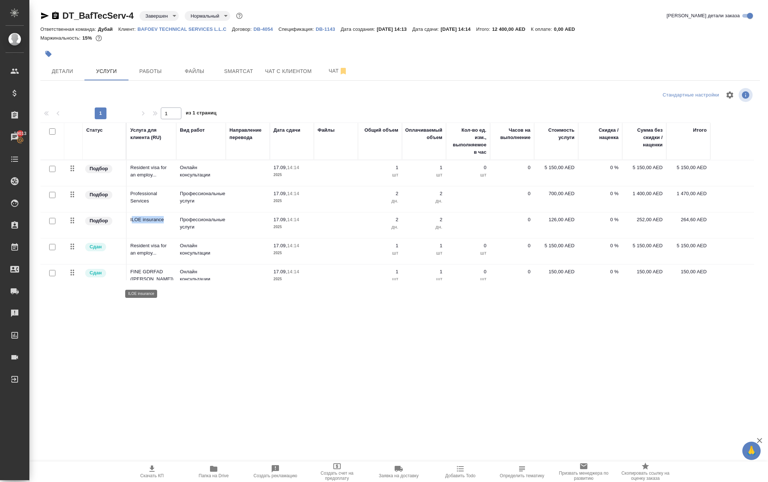
drag, startPoint x: 131, startPoint y: 270, endPoint x: 158, endPoint y: 283, distance: 29.9
click at [158, 223] on p "ILOE insurance" at bounding box center [151, 219] width 42 height 7
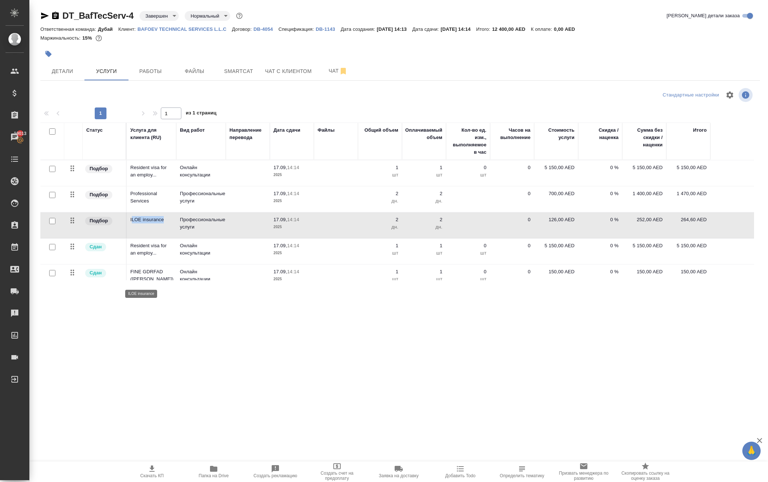
copy p "LOE insurance"
drag, startPoint x: 132, startPoint y: 243, endPoint x: 163, endPoint y: 255, distance: 33.0
click at [164, 212] on td "Professional Services" at bounding box center [152, 199] width 50 height 26
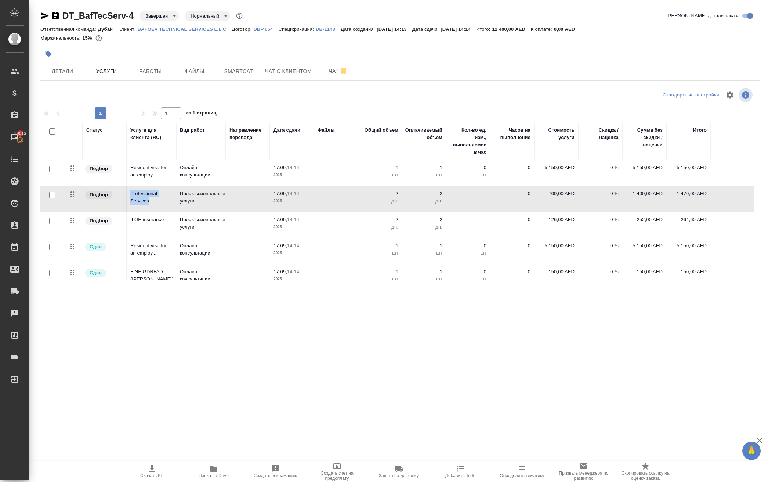
copy p "Professional Services"
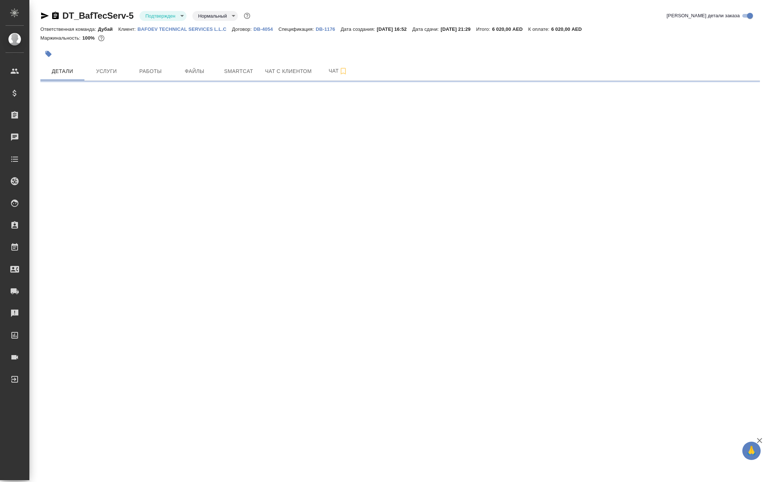
select select "RU"
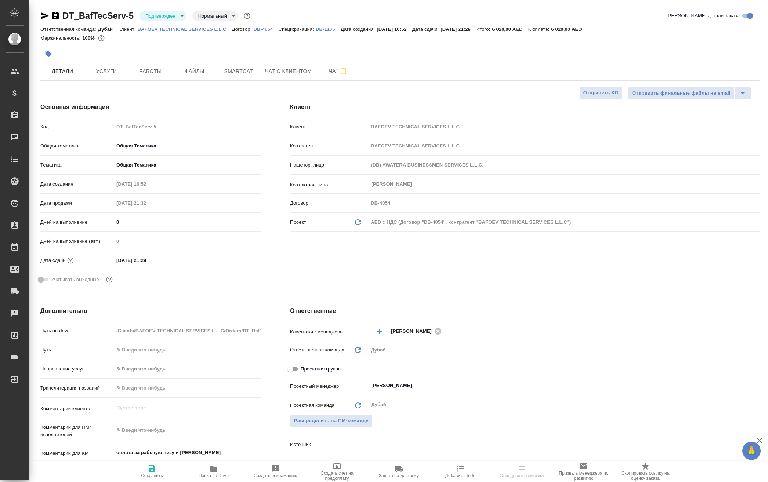
type textarea "x"
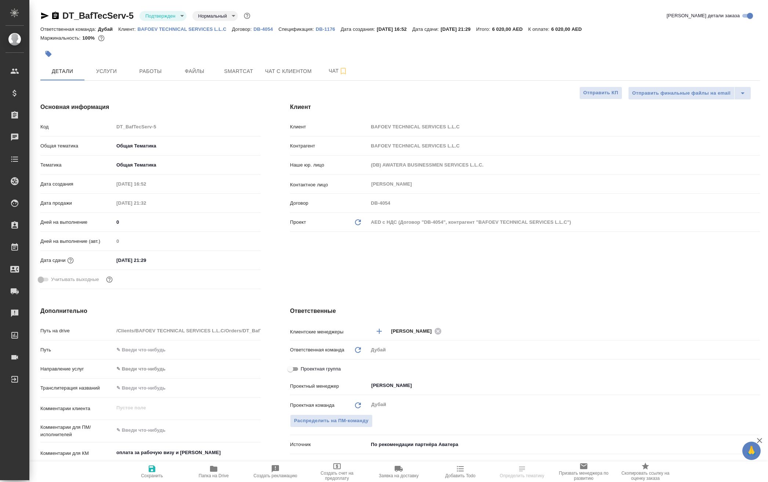
type textarea "x"
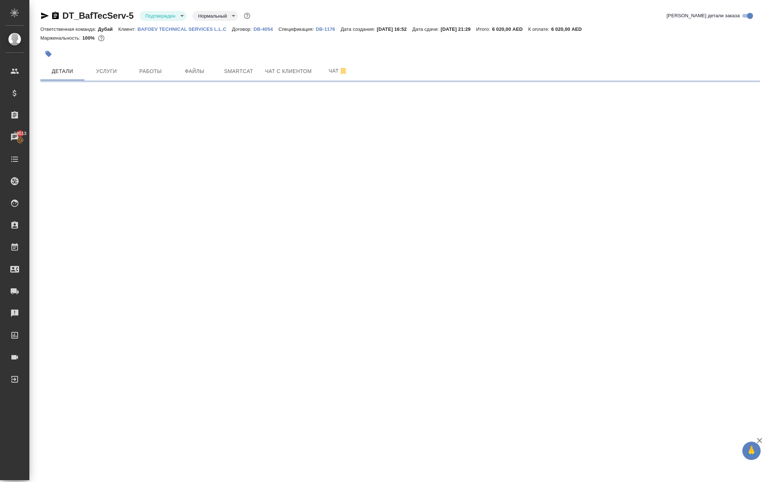
select select "RU"
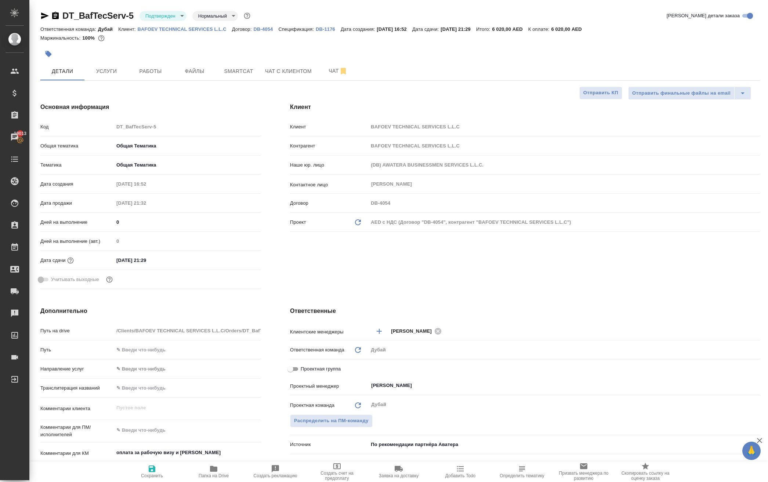
type textarea "x"
